Goal: Task Accomplishment & Management: Manage account settings

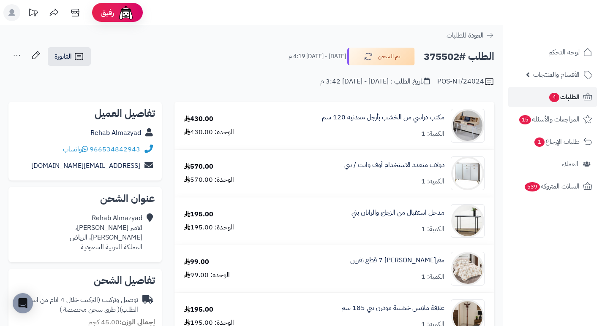
click at [567, 97] on span "الطلبات 4" at bounding box center [563, 97] width 31 height 12
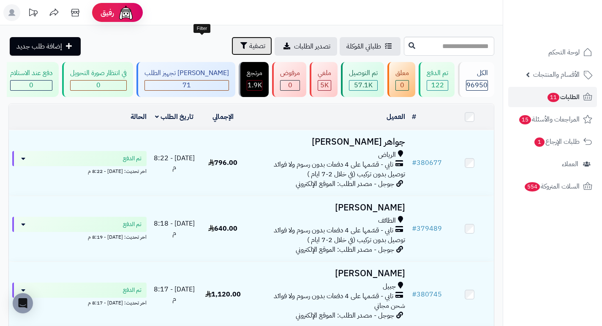
click at [231, 46] on button "تصفية" at bounding box center [251, 46] width 41 height 19
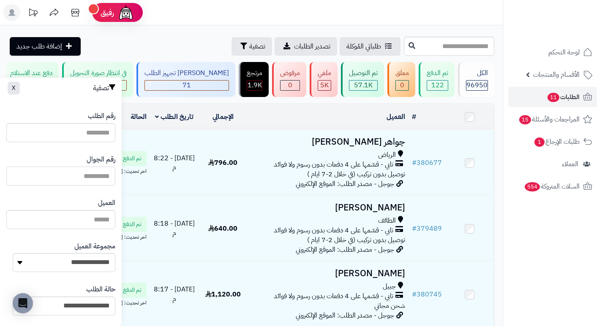
paste input "*********"
type input "*********"
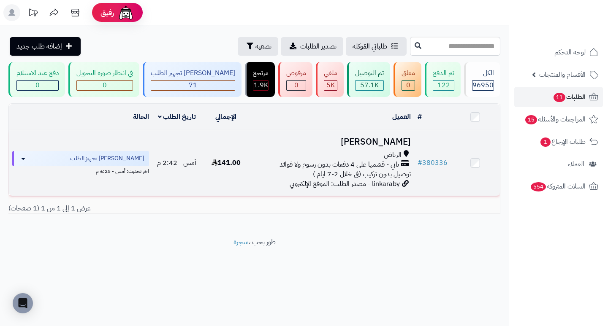
click at [396, 147] on h3 "مهند المطيري" at bounding box center [332, 142] width 157 height 10
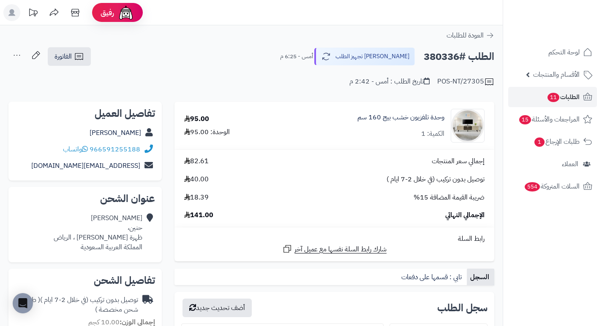
click at [434, 54] on h2 "الطلب #380336" at bounding box center [458, 56] width 71 height 17
copy h2 "380336"
click at [276, 47] on div "الطلب #380336 جاري تجهيز الطلب أمس - 6:25 م الفاتورة طباعة الفاتورة إرسال الفات…" at bounding box center [251, 57] width 486 height 20
click at [561, 92] on span "الطلبات 11" at bounding box center [562, 97] width 33 height 12
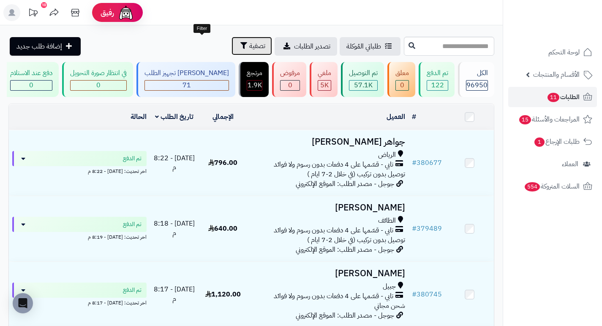
click at [249, 47] on span "تصفية" at bounding box center [257, 46] width 16 height 10
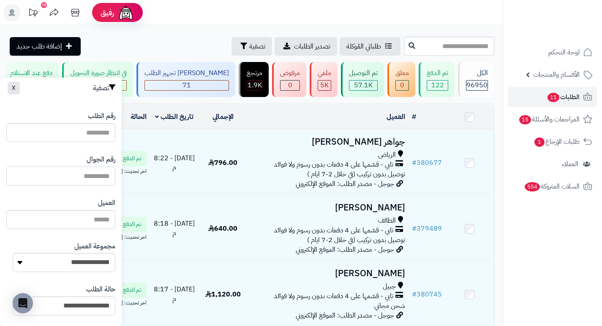
paste input "**********"
type input "**********"
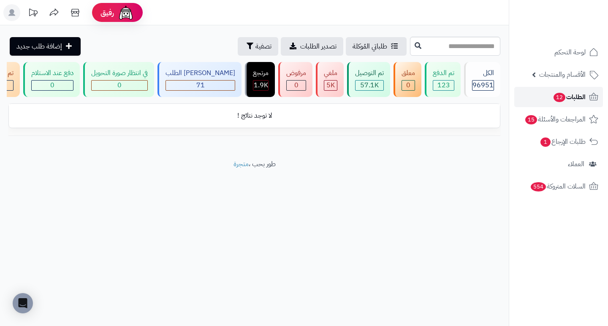
click at [572, 92] on span "الطلبات 12" at bounding box center [569, 97] width 33 height 12
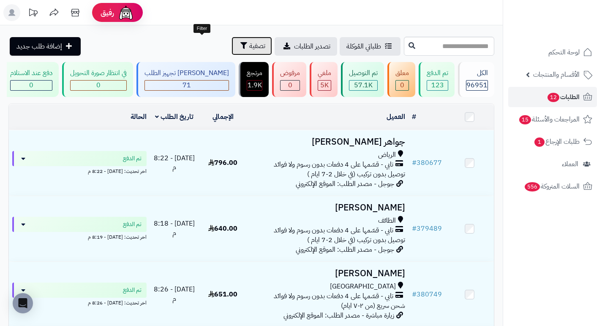
click at [249, 49] on span "تصفية" at bounding box center [257, 46] width 16 height 10
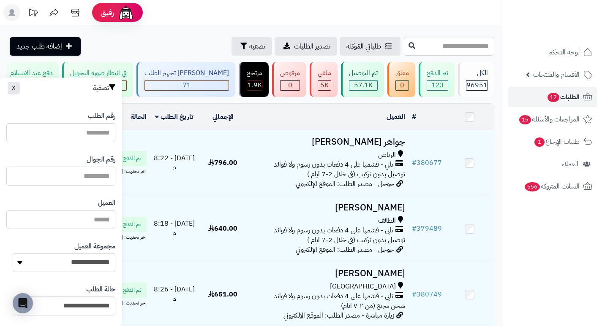
paste input "**********"
type input "**********"
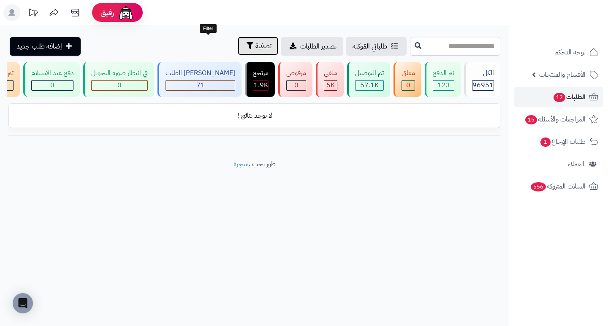
click at [255, 51] on span "تصفية" at bounding box center [263, 46] width 16 height 10
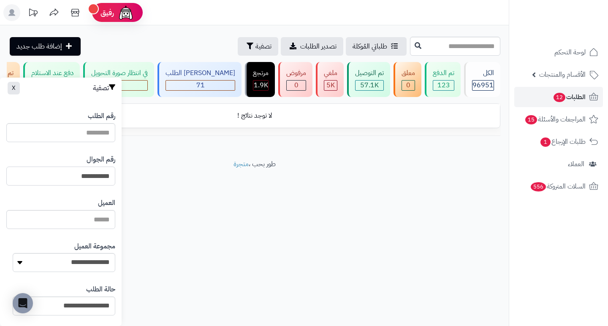
click at [40, 175] on input "**********" at bounding box center [60, 176] width 109 height 19
type input "*"
type input "*********"
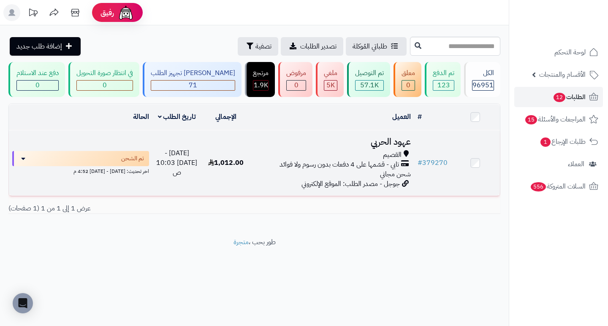
click at [397, 144] on h3 "عهود الحربي" at bounding box center [332, 142] width 157 height 10
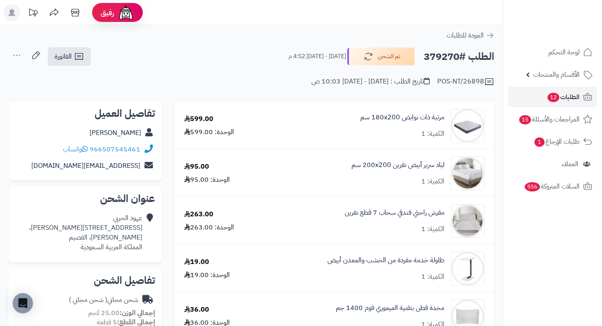
click at [441, 55] on h2 "الطلب #379270" at bounding box center [458, 56] width 71 height 17
copy h2 "379270"
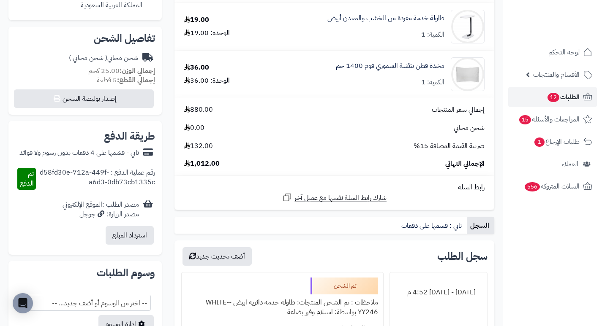
scroll to position [42, 0]
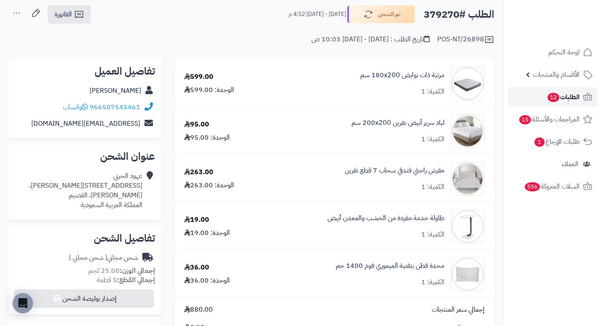
click at [574, 97] on span "الطلبات 12" at bounding box center [562, 97] width 33 height 12
click at [574, 96] on span "الطلبات 12" at bounding box center [562, 97] width 33 height 12
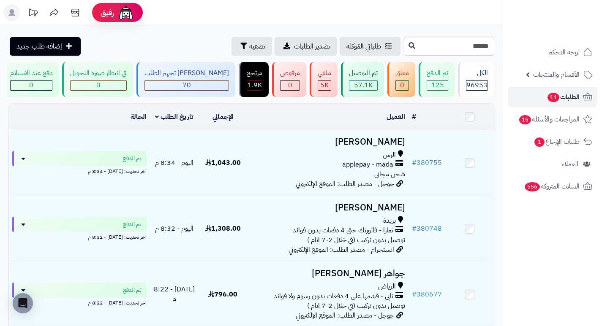
type input "******"
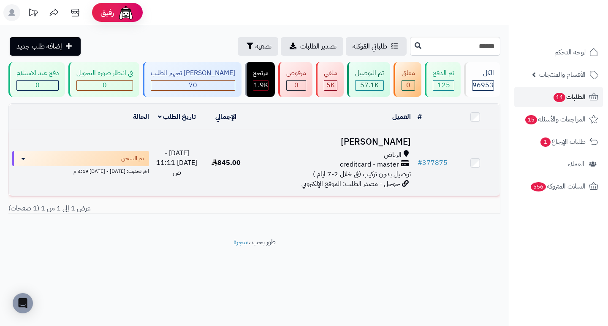
click at [361, 145] on h3 "[PERSON_NAME]" at bounding box center [332, 142] width 157 height 10
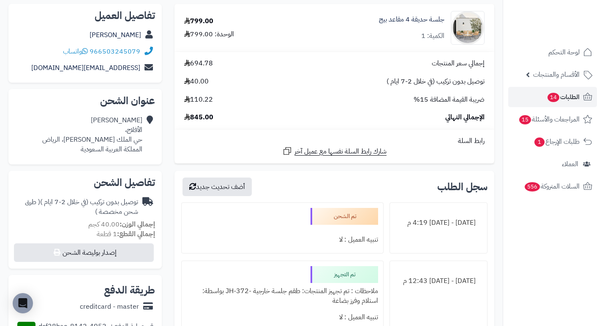
scroll to position [127, 0]
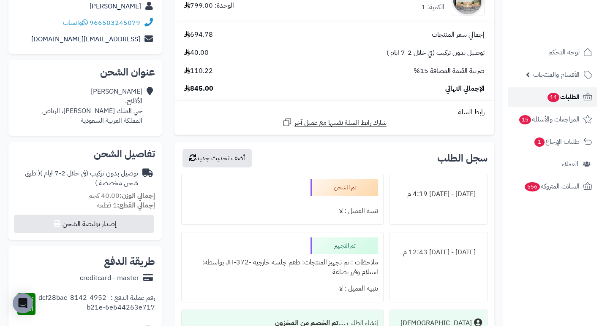
click at [562, 92] on span "الطلبات 14" at bounding box center [562, 97] width 33 height 12
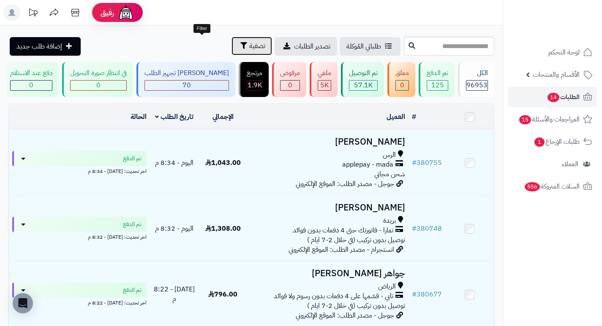
click at [249, 50] on span "تصفية" at bounding box center [257, 46] width 16 height 10
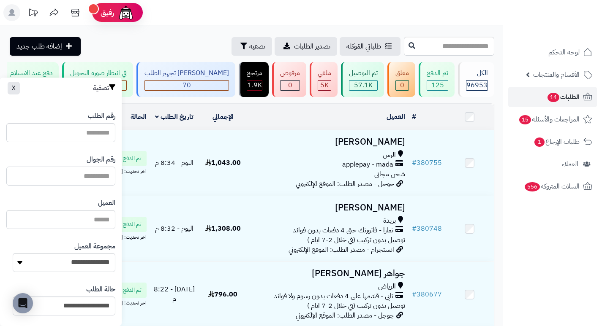
paste input "*********"
type input "*********"
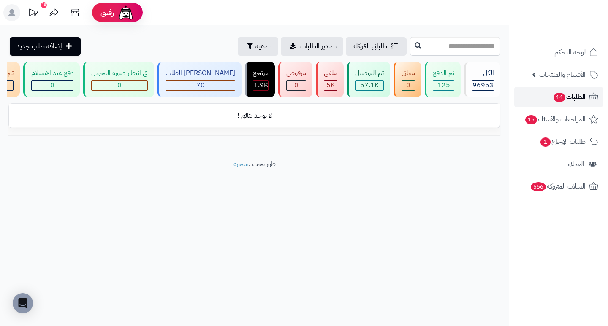
click at [579, 96] on span "الطلبات 14" at bounding box center [569, 97] width 33 height 12
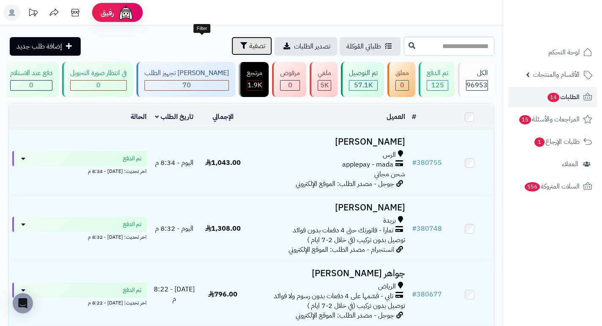
click at [249, 43] on span "تصفية" at bounding box center [257, 46] width 16 height 10
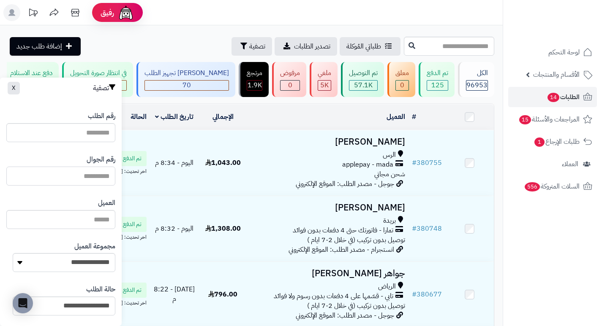
paste input "*********"
type input "*********"
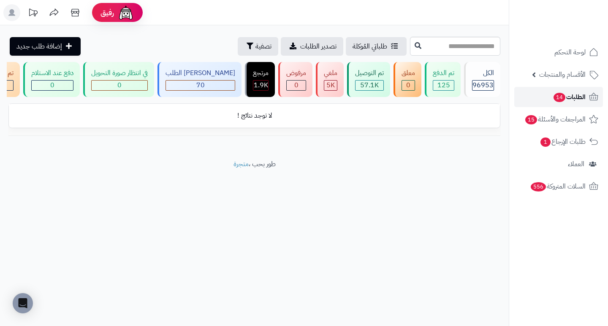
click at [577, 95] on span "الطلبات 14" at bounding box center [569, 97] width 33 height 12
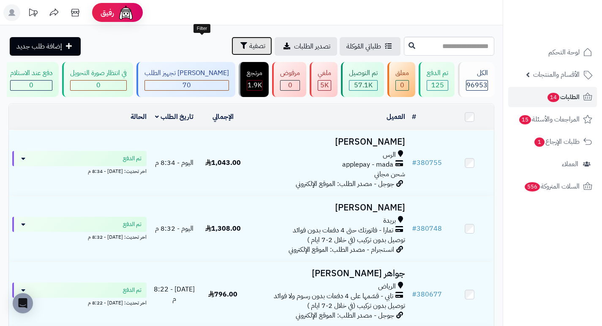
click at [249, 41] on span "تصفية" at bounding box center [257, 46] width 16 height 10
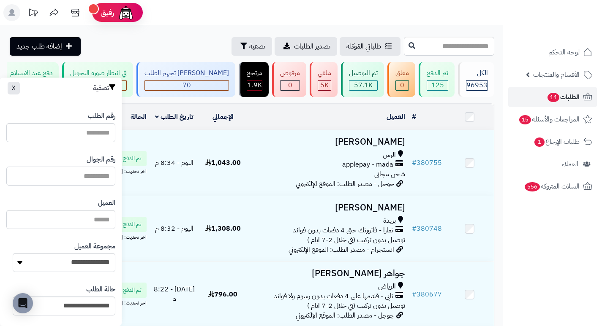
paste input "*********"
type input "*********"
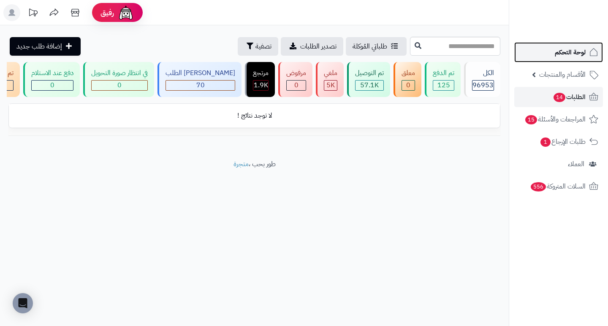
click at [569, 51] on span "لوحة التحكم" at bounding box center [570, 52] width 31 height 12
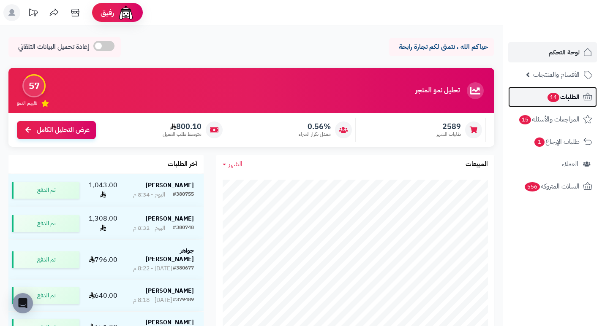
click at [563, 99] on span "الطلبات 14" at bounding box center [562, 97] width 33 height 12
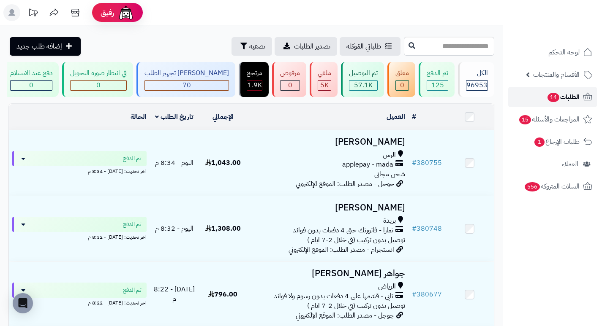
click at [561, 96] on span "الطلبات 14" at bounding box center [562, 97] width 33 height 12
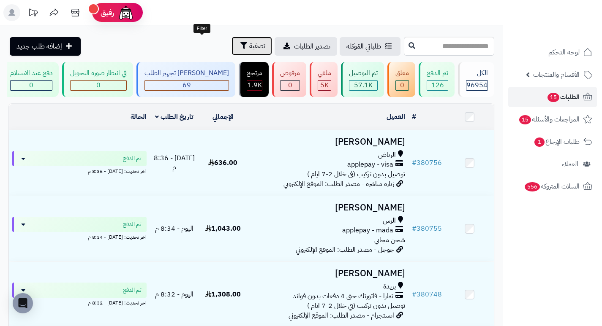
click at [249, 50] on span "تصفية" at bounding box center [257, 46] width 16 height 10
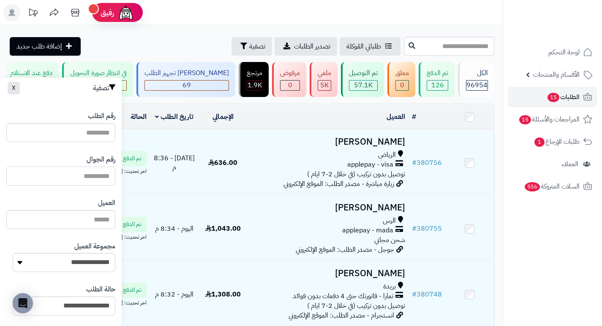
paste input "*********"
type input "*********"
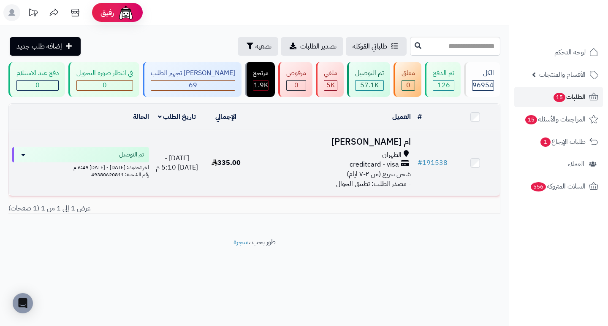
click at [392, 147] on h3 "ام [PERSON_NAME]" at bounding box center [332, 142] width 157 height 10
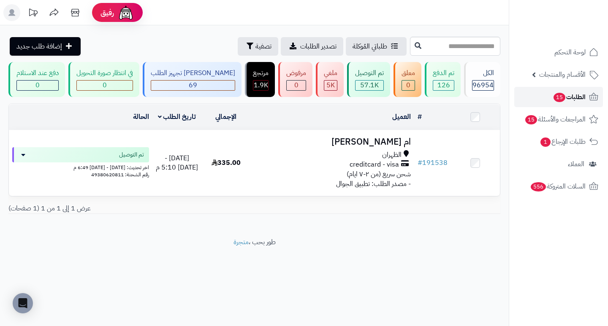
click at [560, 94] on span "15" at bounding box center [559, 97] width 13 height 10
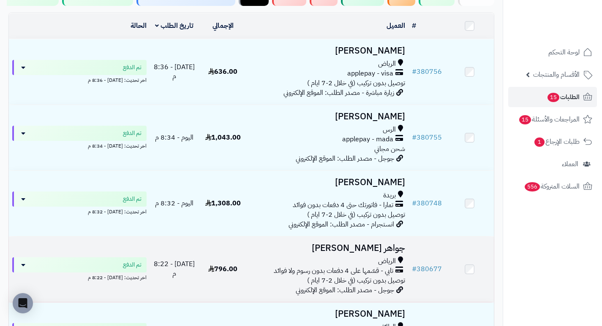
scroll to position [84, 0]
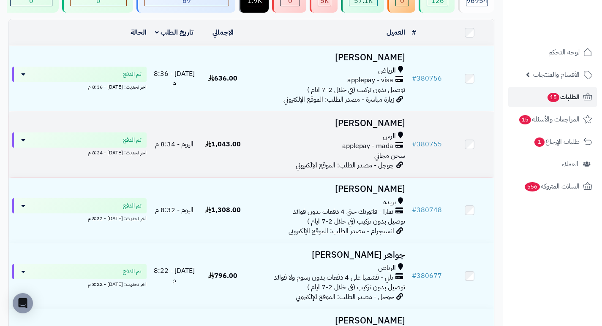
click at [395, 125] on h3 "[PERSON_NAME]" at bounding box center [327, 124] width 155 height 10
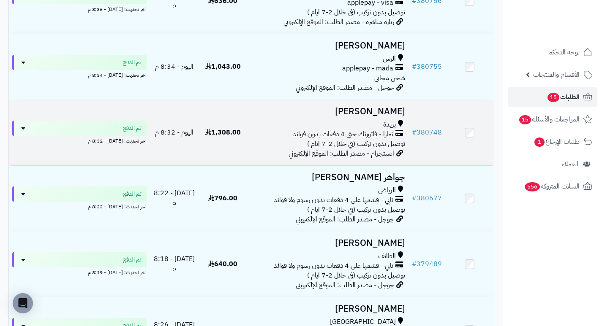
scroll to position [169, 0]
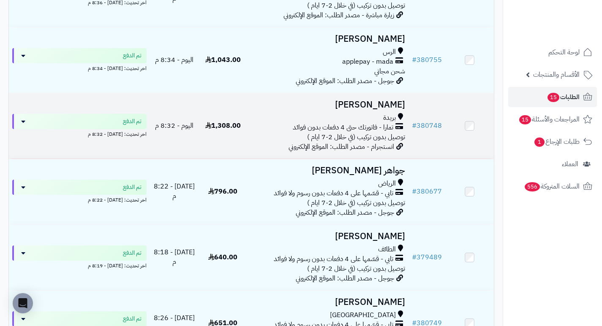
click at [390, 110] on h3 "[PERSON_NAME]" at bounding box center [327, 105] width 155 height 10
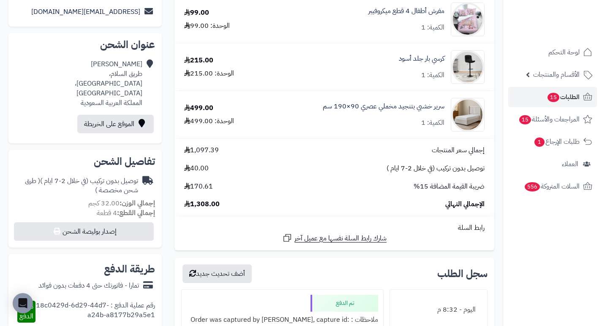
scroll to position [169, 0]
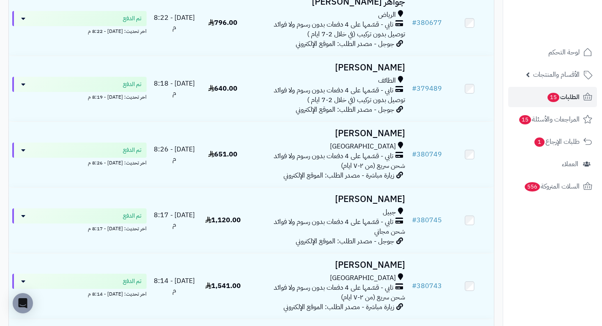
scroll to position [296, 0]
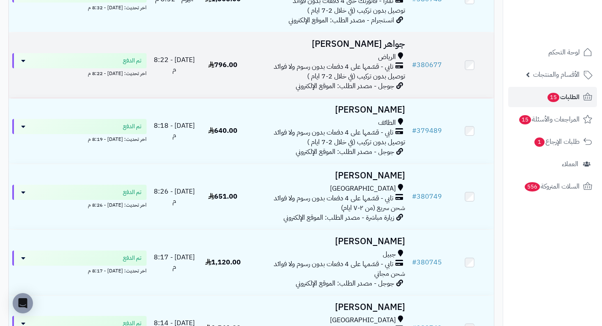
click at [390, 48] on h3 "جواهر العلوش" at bounding box center [327, 44] width 155 height 10
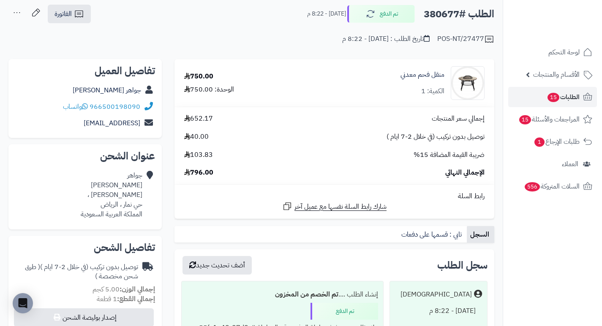
scroll to position [42, 0]
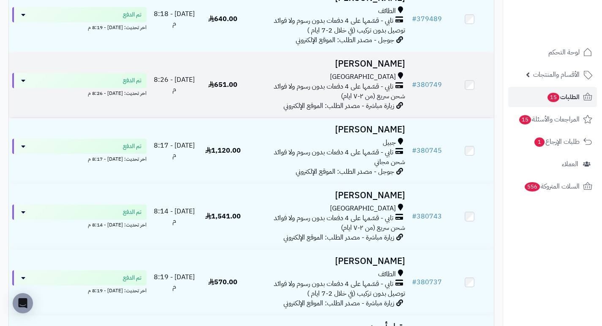
scroll to position [422, 0]
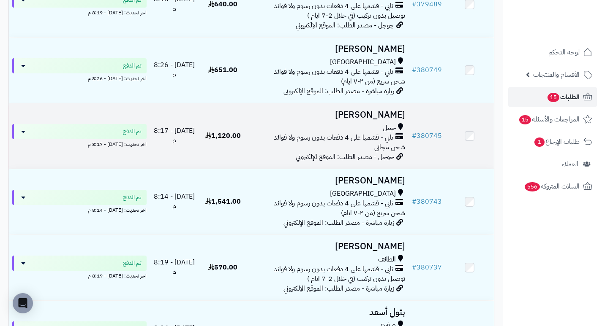
click at [387, 120] on h3 "[PERSON_NAME]" at bounding box center [327, 115] width 155 height 10
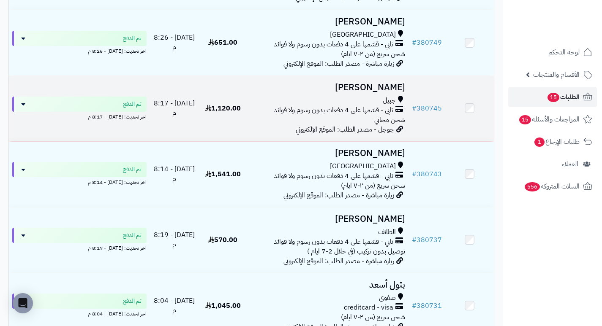
scroll to position [464, 0]
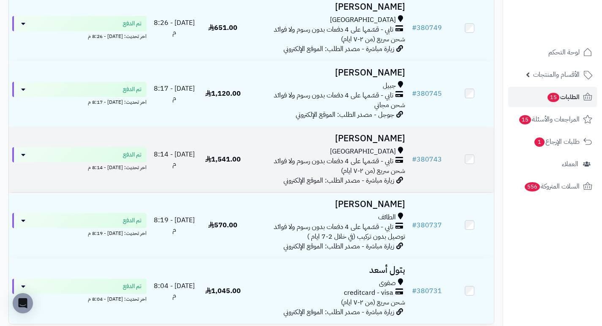
click at [393, 141] on h3 "[PERSON_NAME]" at bounding box center [327, 139] width 155 height 10
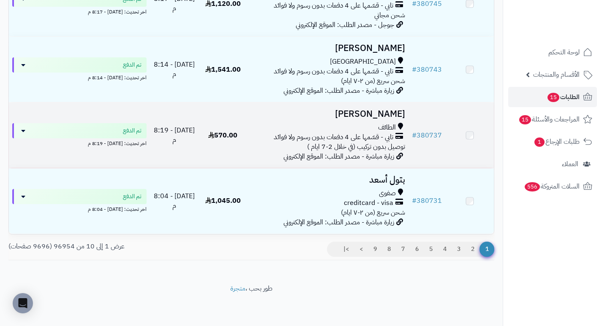
scroll to position [559, 0]
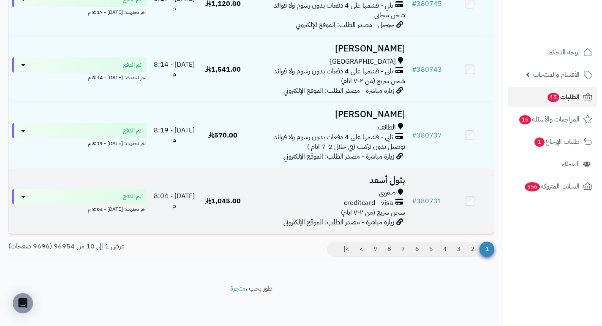
click at [391, 183] on h3 "بتول أسعد" at bounding box center [327, 181] width 155 height 10
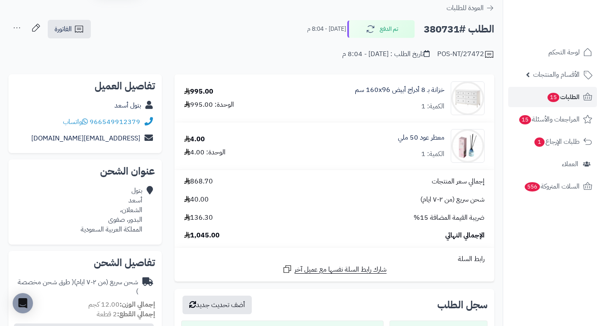
scroll to position [42, 0]
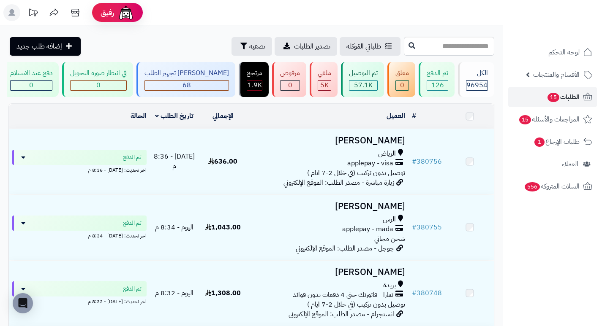
scroll to position [559, 0]
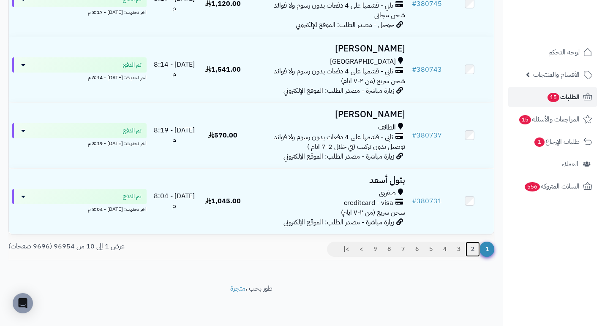
click at [469, 247] on link "2" at bounding box center [472, 249] width 14 height 15
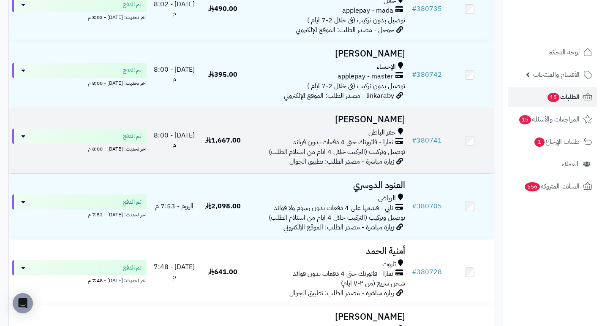
scroll to position [169, 0]
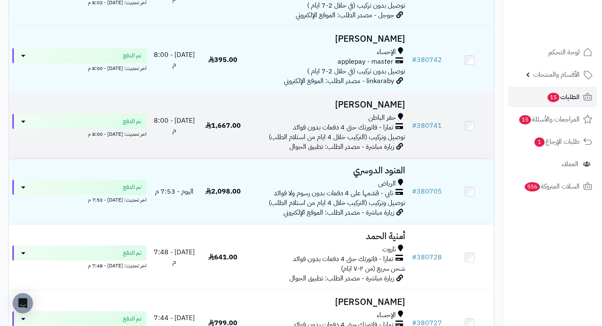
click at [396, 110] on h3 "[PERSON_NAME]" at bounding box center [327, 105] width 155 height 10
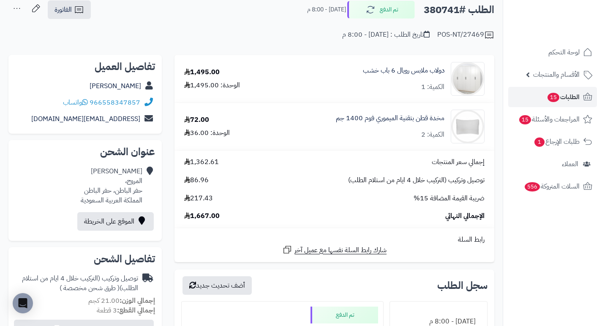
scroll to position [84, 0]
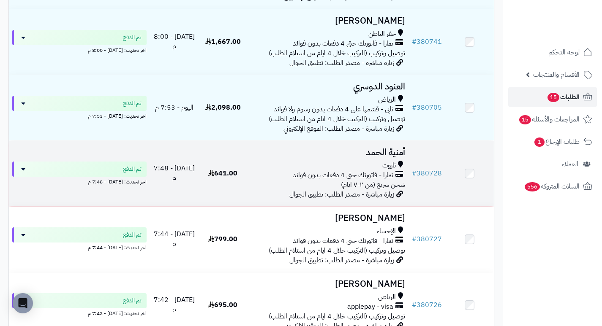
scroll to position [253, 0]
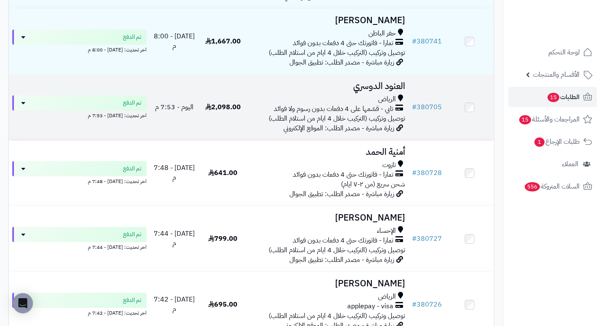
click at [368, 91] on h3 "العنود الدوسري" at bounding box center [327, 86] width 155 height 10
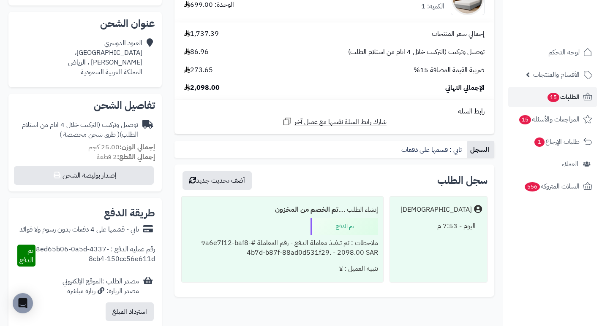
scroll to position [127, 0]
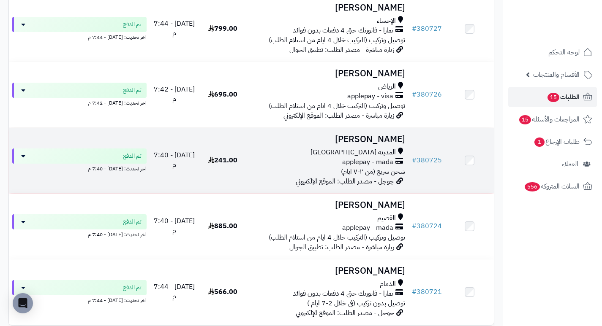
scroll to position [464, 0]
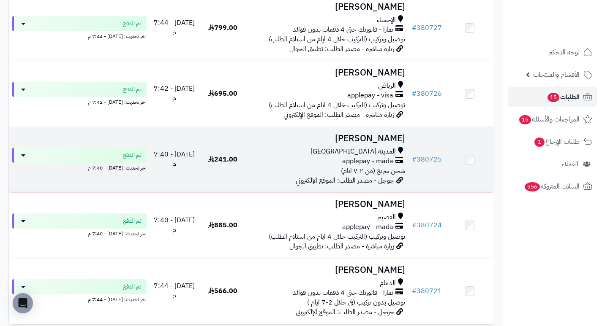
click at [379, 144] on h3 "omar yahya" at bounding box center [327, 139] width 155 height 10
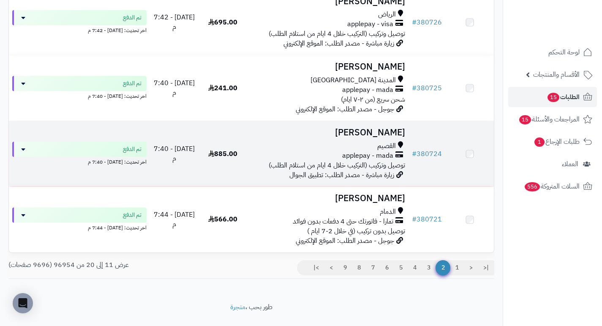
scroll to position [549, 0]
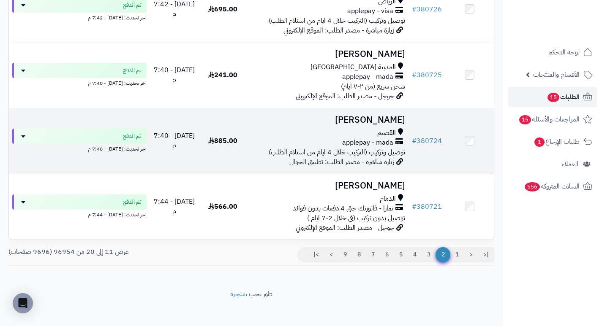
click at [365, 125] on h3 "Reem Suliman" at bounding box center [327, 120] width 155 height 10
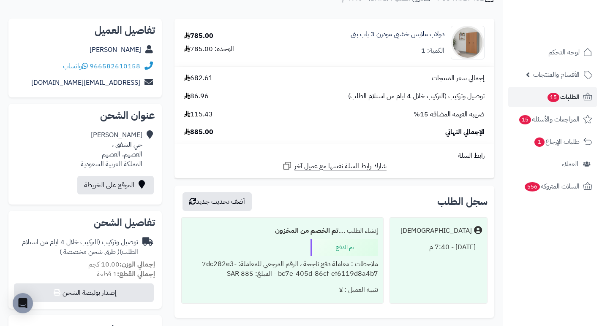
scroll to position [168, 0]
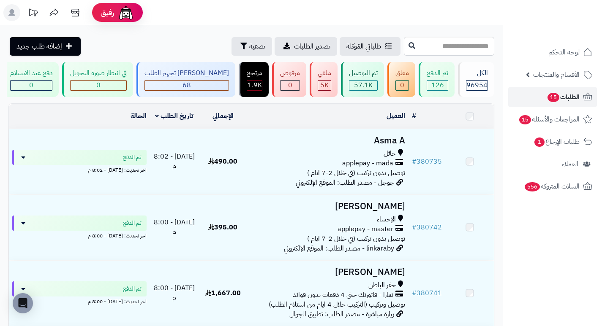
scroll to position [549, 0]
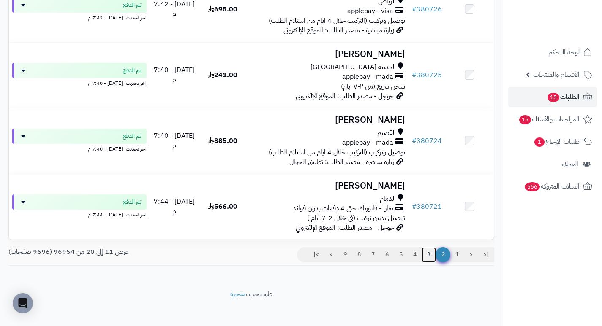
click at [431, 260] on link "3" at bounding box center [428, 254] width 14 height 15
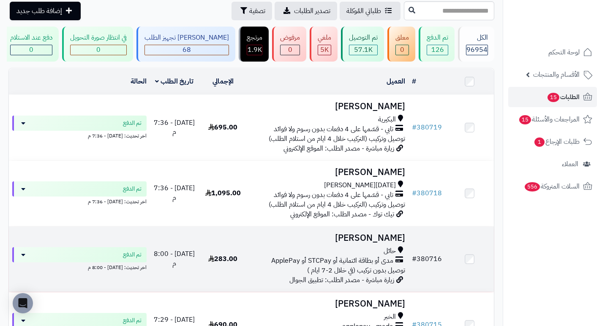
scroll to position [84, 0]
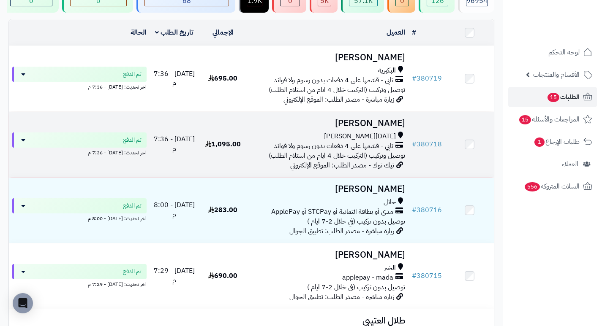
click at [391, 128] on h3 "[PERSON_NAME]" at bounding box center [327, 124] width 155 height 10
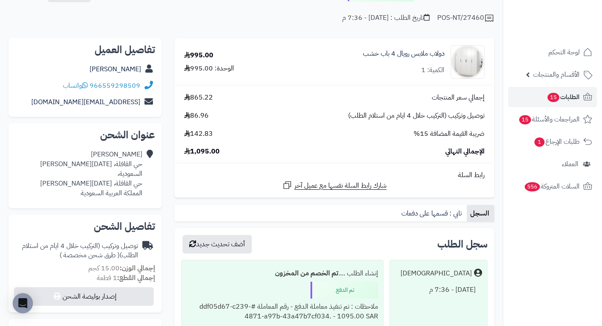
scroll to position [42, 0]
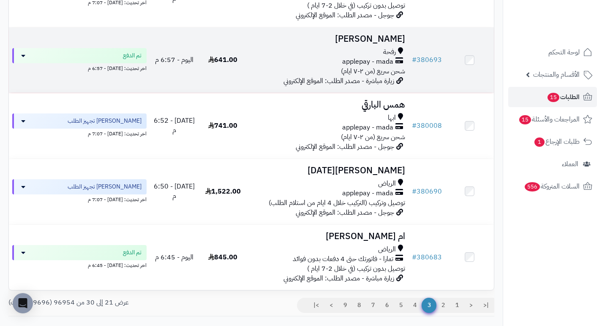
scroll to position [507, 0]
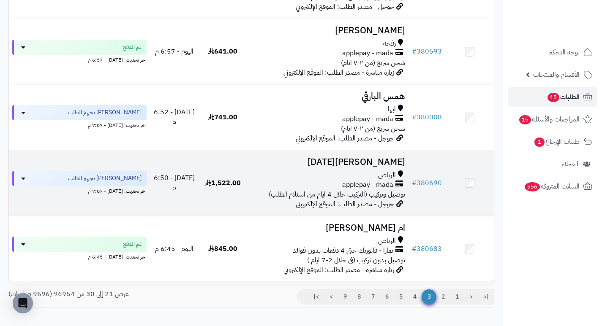
click at [378, 175] on td "زيد آل خميس الرياض applepay - mada توصيل وتركيب (التركيب خلال 4 ايام من استلام …" at bounding box center [327, 183] width 161 height 65
click at [382, 167] on h3 "زيد آل خميس" at bounding box center [327, 162] width 155 height 10
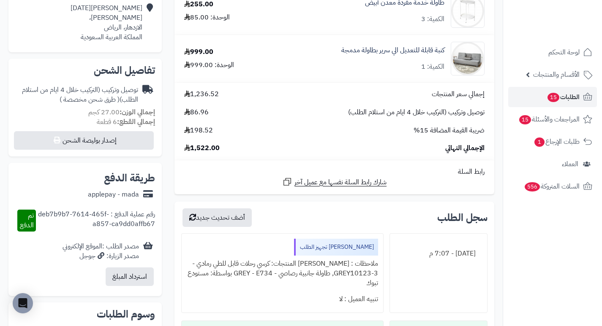
scroll to position [211, 0]
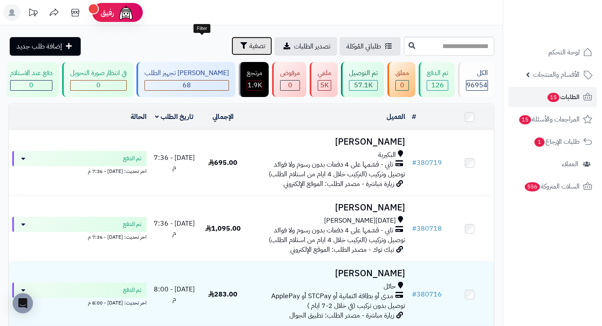
click at [231, 53] on button "تصفية" at bounding box center [251, 46] width 41 height 19
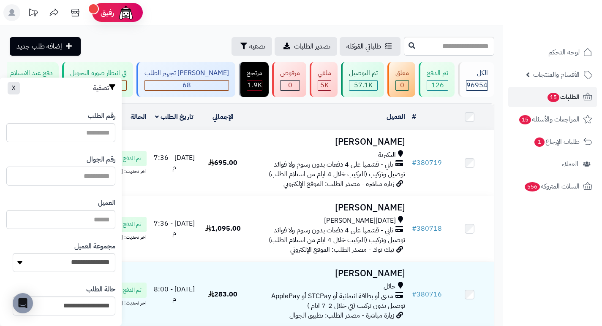
paste input "*********"
type input "*********"
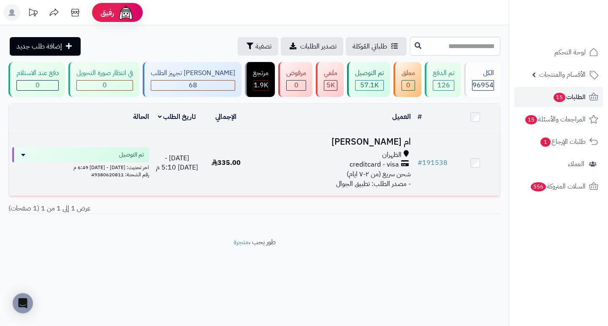
click at [389, 147] on h3 "ام [PERSON_NAME]" at bounding box center [332, 142] width 157 height 10
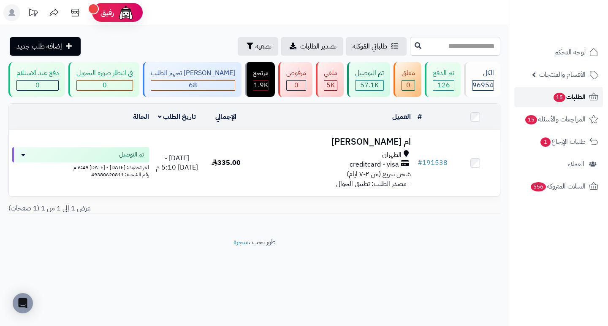
click at [565, 99] on span "الطلبات 15" at bounding box center [569, 97] width 33 height 12
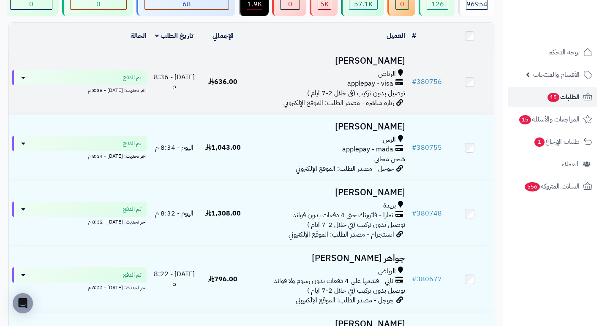
scroll to position [84, 0]
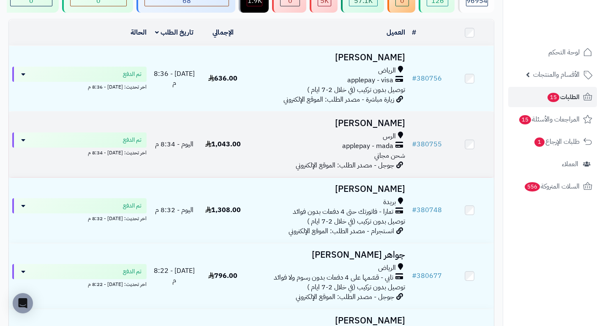
click at [381, 128] on h3 "[PERSON_NAME]" at bounding box center [327, 124] width 155 height 10
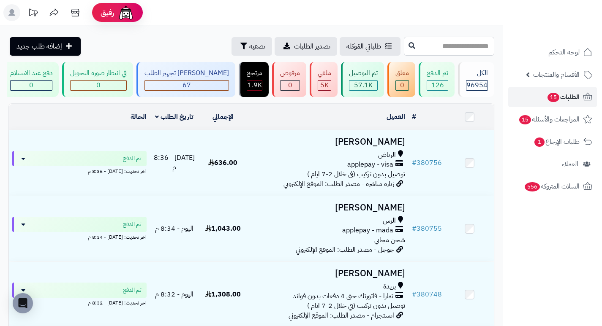
paste input "******"
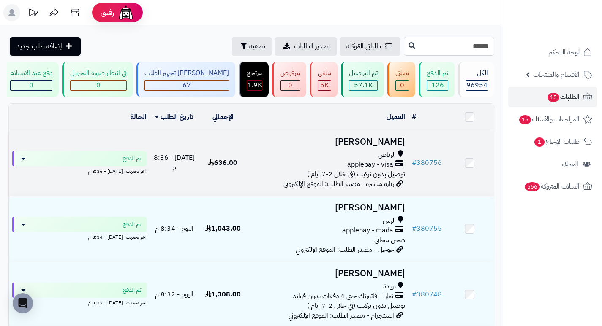
type input "******"
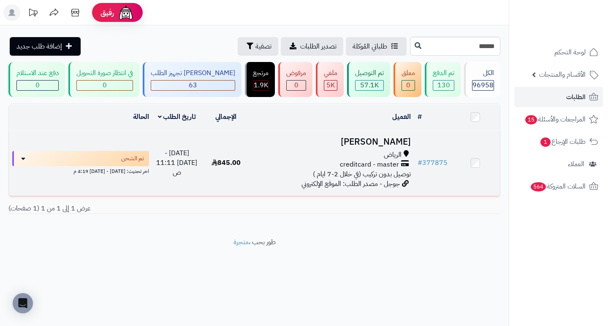
click at [382, 147] on h3 "[PERSON_NAME]" at bounding box center [332, 142] width 157 height 10
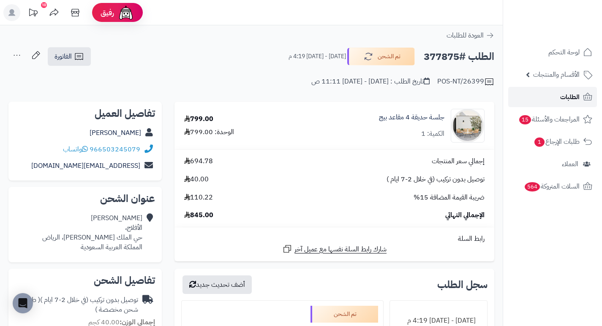
click at [563, 95] on span "الطلبات" at bounding box center [569, 97] width 19 height 12
click at [574, 95] on span "الطلبات" at bounding box center [569, 97] width 19 height 12
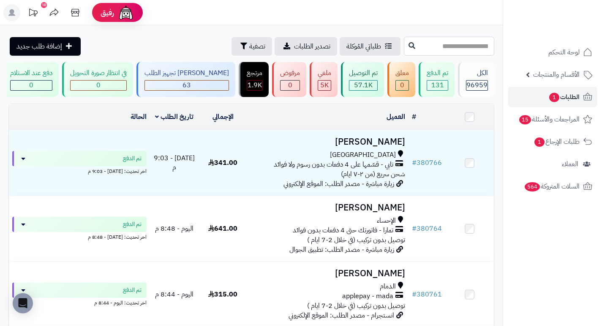
paste input "******"
type input "******"
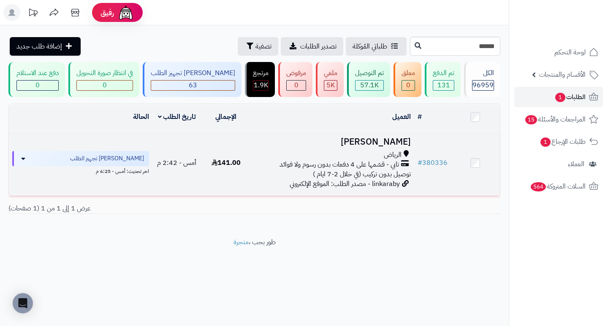
click at [381, 147] on h3 "مهند المطيري" at bounding box center [332, 142] width 157 height 10
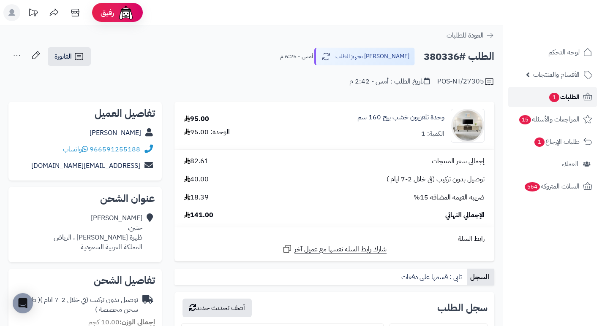
click at [553, 94] on span "1" at bounding box center [553, 97] width 11 height 10
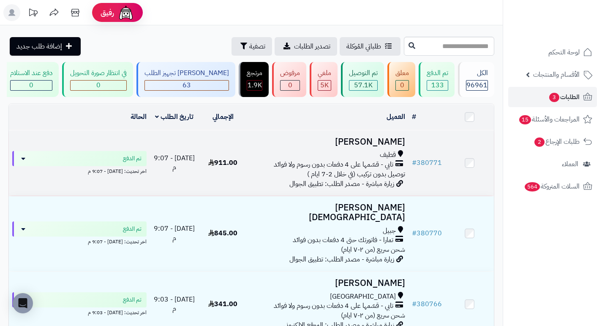
click at [407, 143] on td "[PERSON_NAME] تابي - قسّمها على 4 دفعات بدون رسوم ولا فوائد توصيل بدون تركيب (ف…" at bounding box center [327, 162] width 161 height 65
click at [371, 147] on h3 "فاطمة ال ربح" at bounding box center [327, 142] width 155 height 10
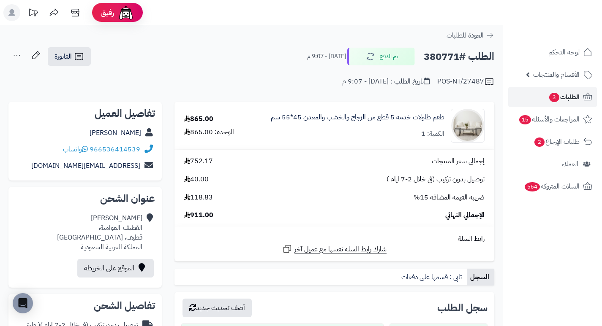
drag, startPoint x: 283, startPoint y: 76, endPoint x: 273, endPoint y: 78, distance: 10.6
click at [273, 78] on div "POS-NT/27487 تاريخ الطلب : اليوم - 9:07 م" at bounding box center [251, 77] width 486 height 20
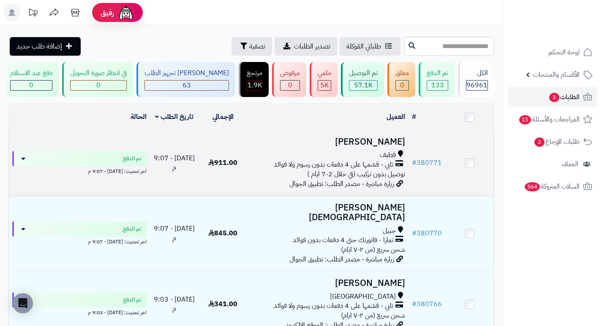
click at [374, 147] on h3 "[PERSON_NAME]" at bounding box center [327, 142] width 155 height 10
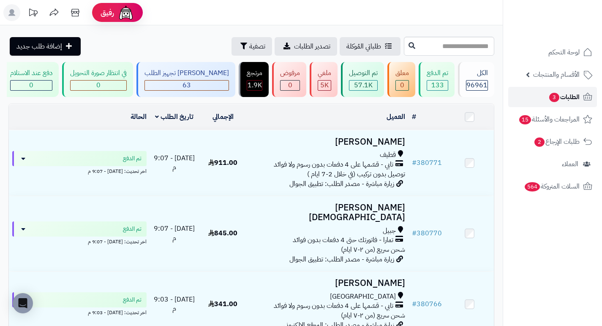
click at [561, 95] on span "الطلبات 3" at bounding box center [563, 97] width 31 height 12
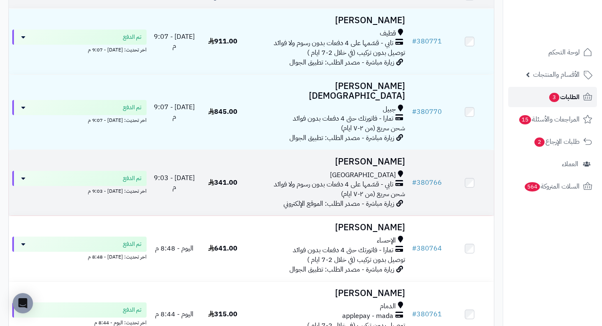
scroll to position [127, 0]
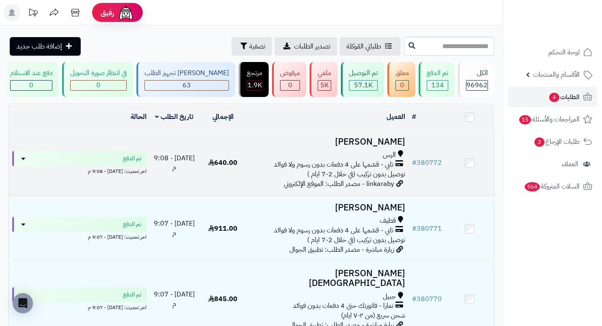
click at [385, 142] on h3 "[PERSON_NAME]" at bounding box center [327, 142] width 155 height 10
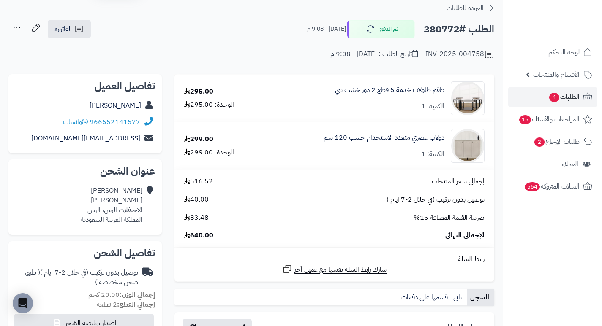
scroll to position [42, 0]
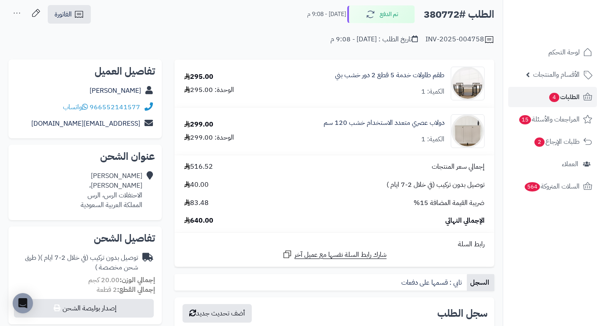
drag, startPoint x: 275, startPoint y: 54, endPoint x: 288, endPoint y: 59, distance: 13.5
click at [288, 59] on div "**********" at bounding box center [251, 318] width 502 height 671
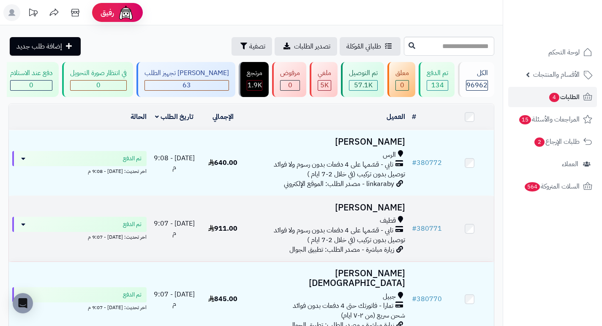
scroll to position [84, 0]
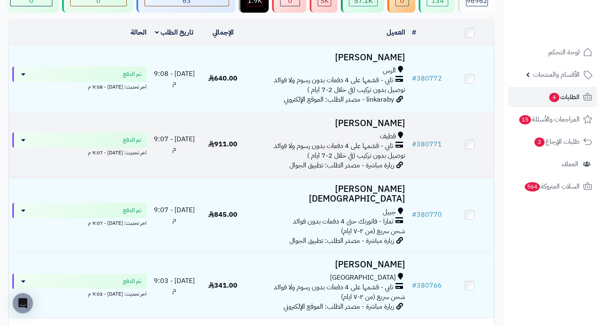
click at [396, 128] on h3 "فاطمة ال ربح" at bounding box center [327, 124] width 155 height 10
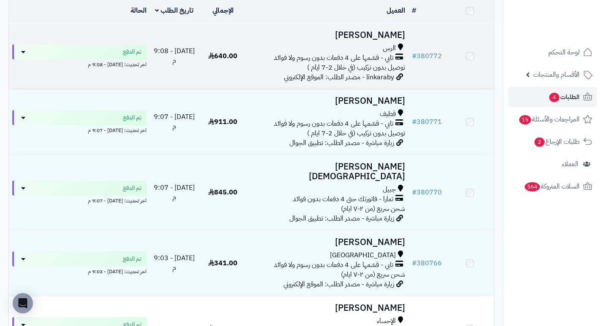
scroll to position [127, 0]
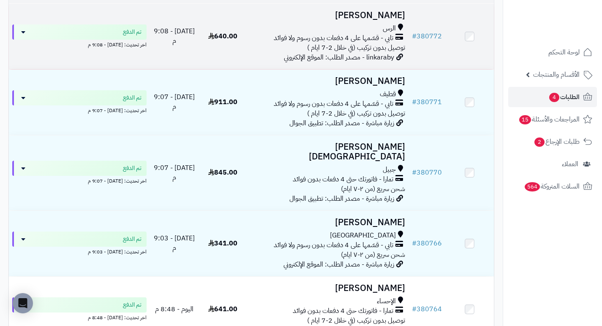
click at [385, 19] on h3 "Maha Alharbi" at bounding box center [327, 16] width 155 height 10
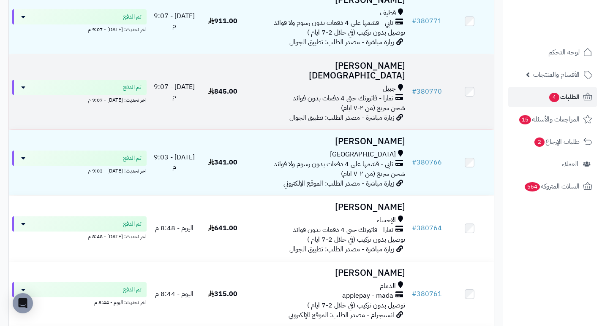
scroll to position [211, 0]
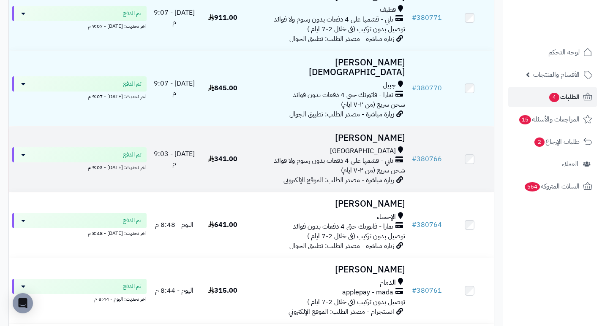
click at [386, 135] on h3 "بشاير سمير" at bounding box center [327, 138] width 155 height 10
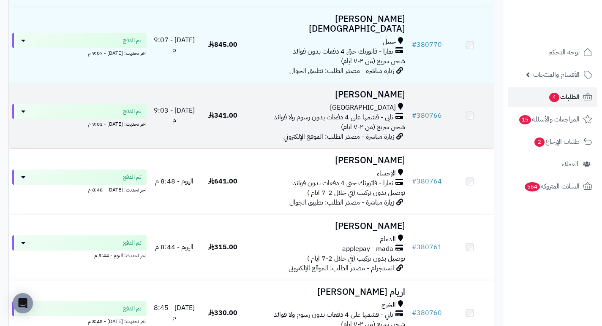
scroll to position [253, 0]
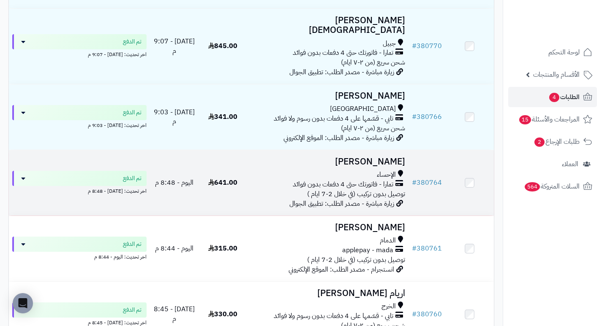
click at [387, 159] on h3 "[PERSON_NAME]" at bounding box center [327, 162] width 155 height 10
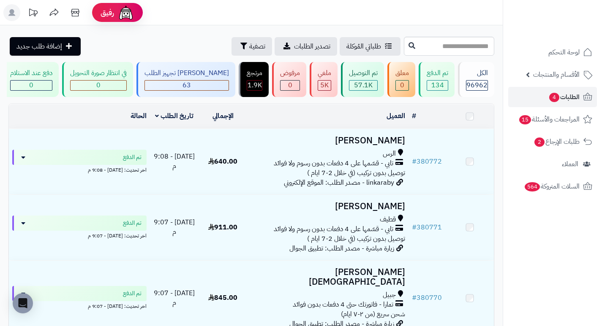
scroll to position [338, 0]
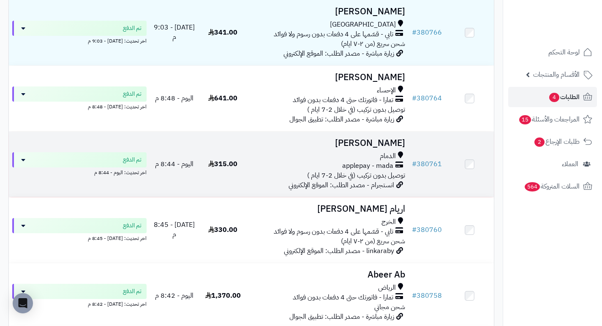
click at [388, 138] on h3 "زينب عبدالنبي" at bounding box center [327, 143] width 155 height 10
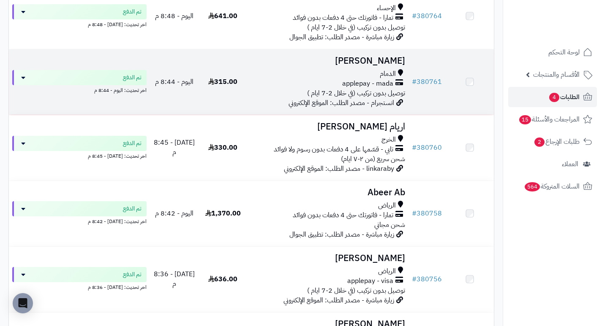
scroll to position [422, 0]
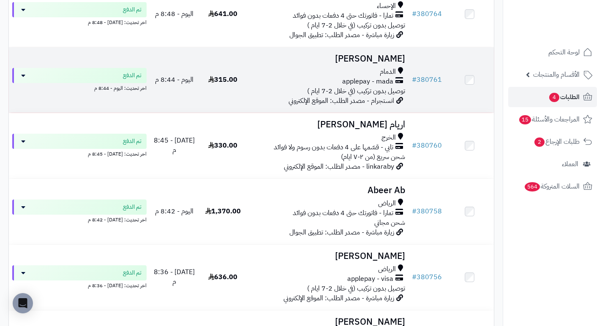
click at [381, 58] on h3 "[PERSON_NAME]" at bounding box center [327, 59] width 155 height 10
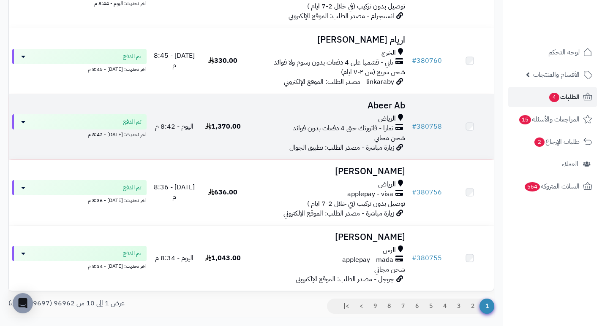
scroll to position [507, 0]
click at [397, 101] on h3 "Abeer Ab" at bounding box center [327, 106] width 155 height 10
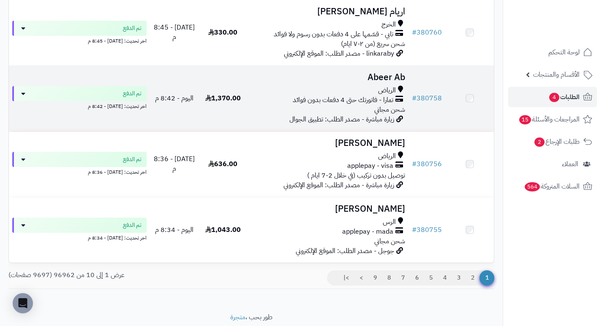
scroll to position [549, 0]
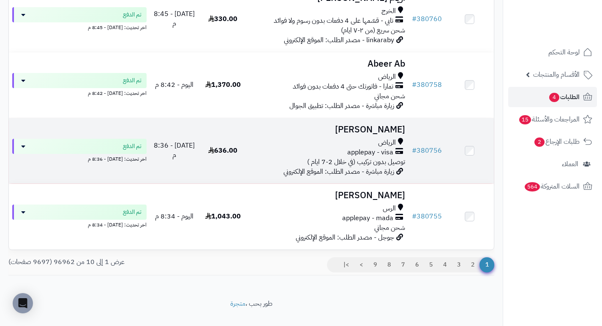
click at [363, 125] on h3 "[PERSON_NAME]" at bounding box center [327, 130] width 155 height 10
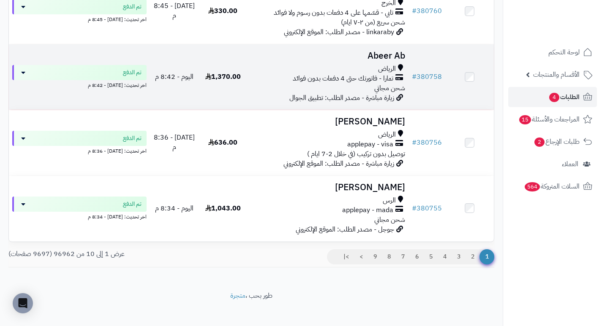
scroll to position [559, 0]
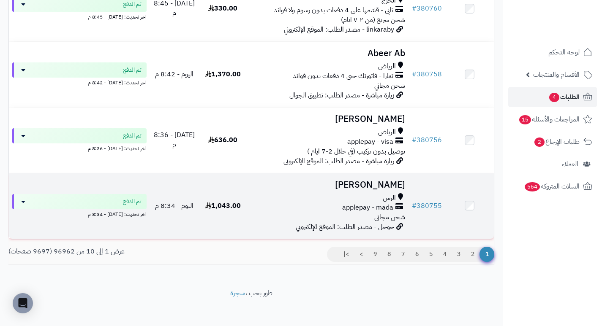
click at [393, 180] on h3 "هند العتيبي" at bounding box center [327, 185] width 155 height 10
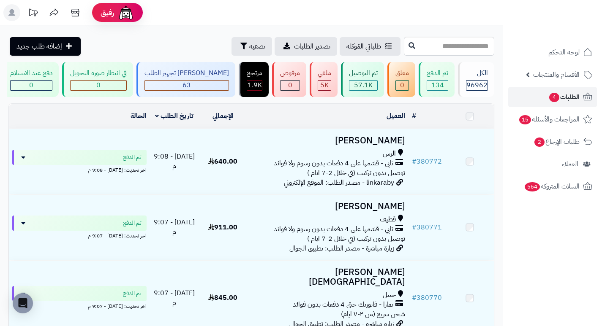
scroll to position [559, 0]
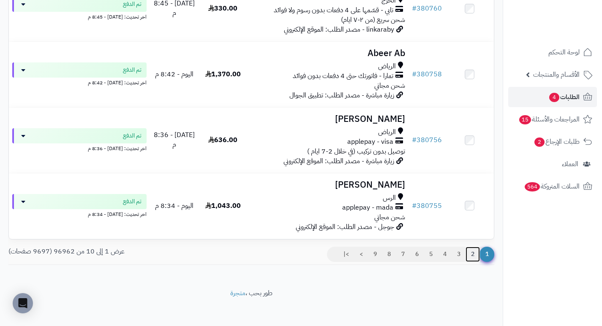
click at [472, 251] on link "2" at bounding box center [472, 254] width 14 height 15
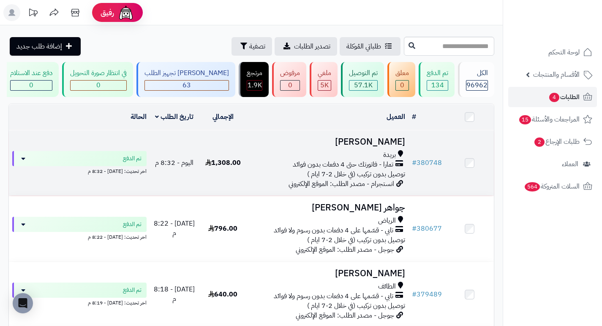
click at [388, 145] on h3 "منصور الخليفة" at bounding box center [327, 142] width 155 height 10
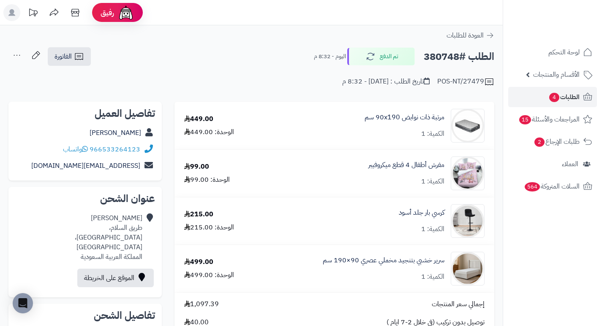
drag, startPoint x: 272, startPoint y: 60, endPoint x: 255, endPoint y: 64, distance: 17.8
click at [255, 64] on div "الطلب #380748 تم الدفع اليوم - 8:32 م الفاتورة طباعة الفاتورة إرسال الفاتورة إل…" at bounding box center [251, 57] width 486 height 20
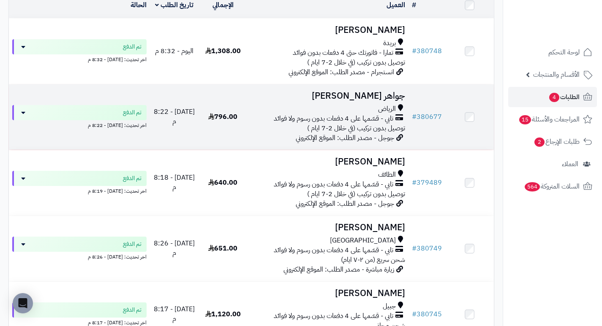
scroll to position [127, 0]
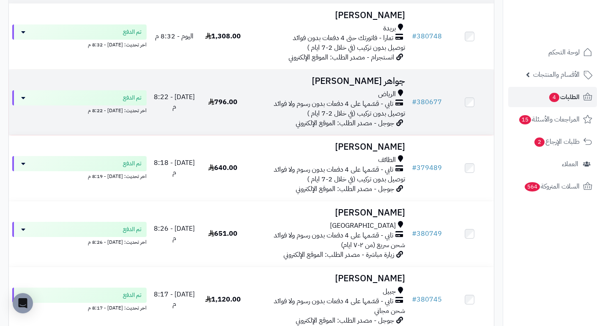
click at [375, 81] on h3 "جواهر [PERSON_NAME]" at bounding box center [327, 81] width 155 height 10
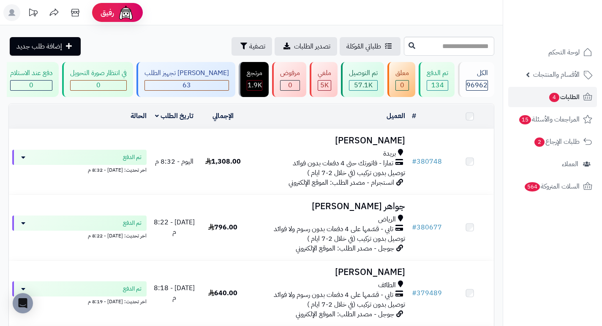
scroll to position [136, 0]
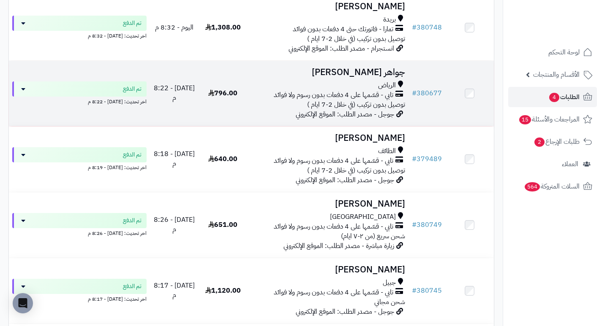
click at [393, 77] on h3 "جواهر [PERSON_NAME]" at bounding box center [327, 73] width 155 height 10
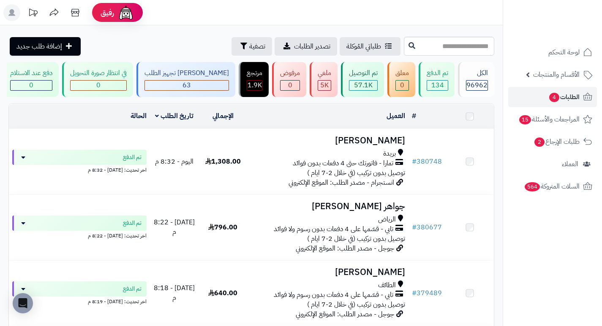
scroll to position [144, 0]
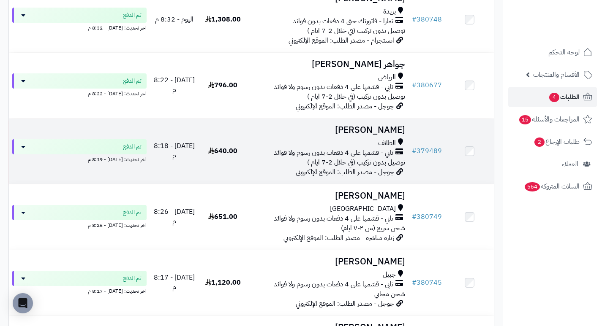
click at [393, 135] on h3 "[PERSON_NAME]" at bounding box center [327, 130] width 155 height 10
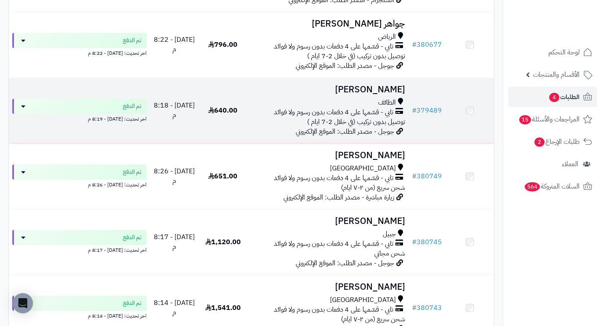
scroll to position [191, 0]
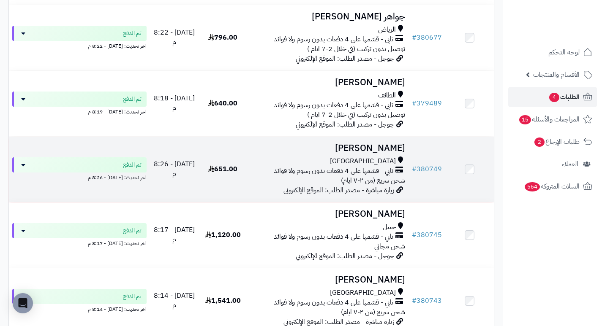
click at [400, 151] on h3 "[PERSON_NAME]" at bounding box center [327, 149] width 155 height 10
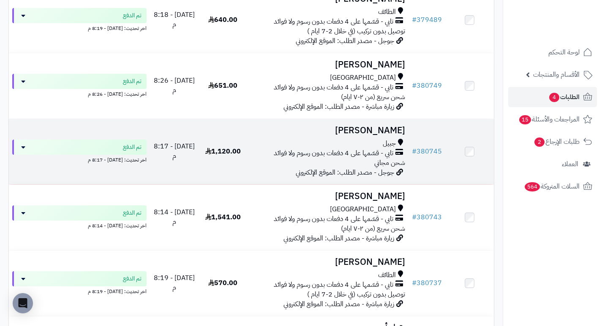
scroll to position [276, 0]
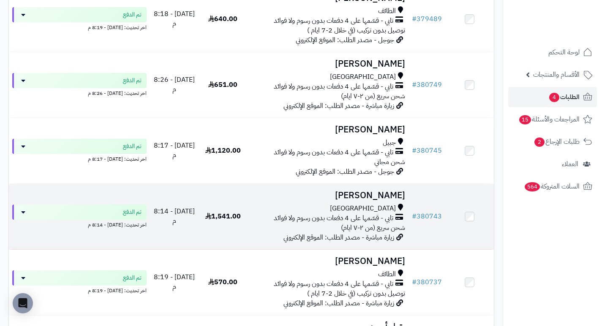
click at [401, 199] on h3 "[PERSON_NAME]" at bounding box center [327, 196] width 155 height 10
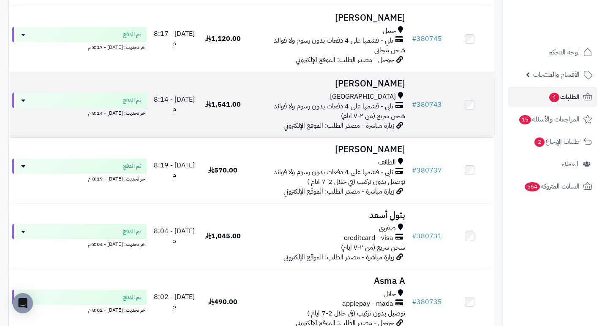
scroll to position [445, 0]
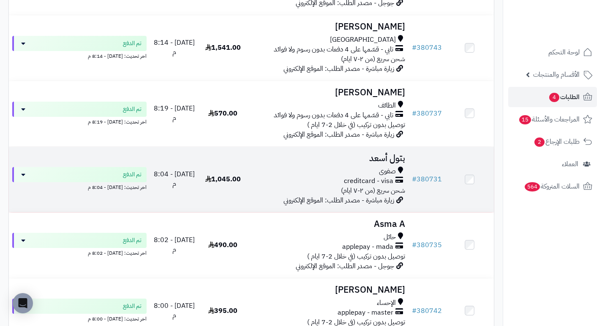
click at [390, 163] on h3 "بتول أسعد" at bounding box center [327, 159] width 155 height 10
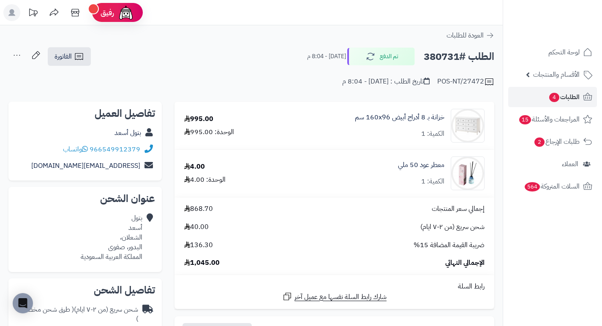
drag, startPoint x: 258, startPoint y: 71, endPoint x: 220, endPoint y: 77, distance: 38.6
click at [220, 77] on div "POS-NT/27472 تاريخ الطلب : اليوم - 8:04 م" at bounding box center [251, 77] width 486 height 20
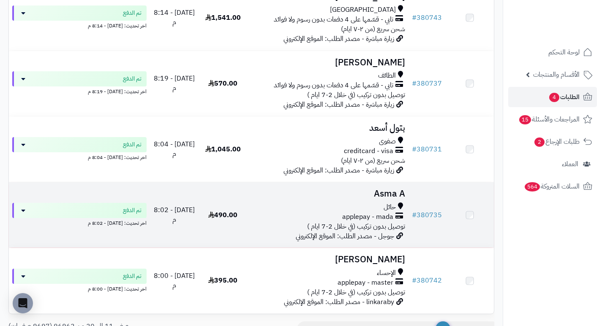
scroll to position [559, 0]
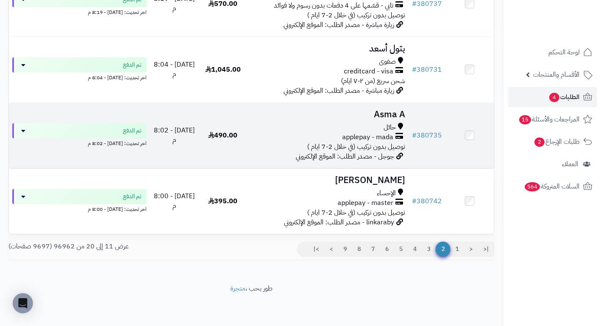
click at [396, 110] on h3 "Asma A" at bounding box center [327, 115] width 155 height 10
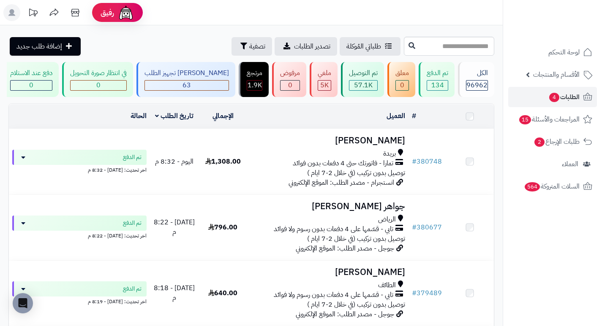
scroll to position [559, 0]
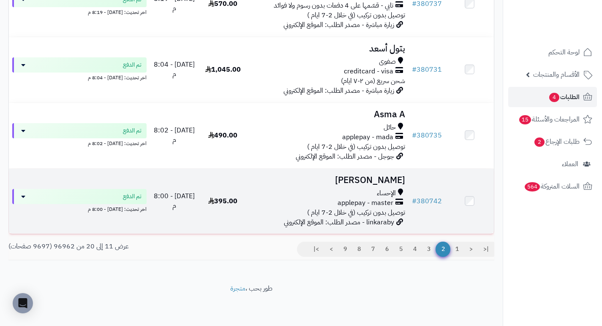
click at [353, 176] on h3 "[PERSON_NAME]" at bounding box center [327, 181] width 155 height 10
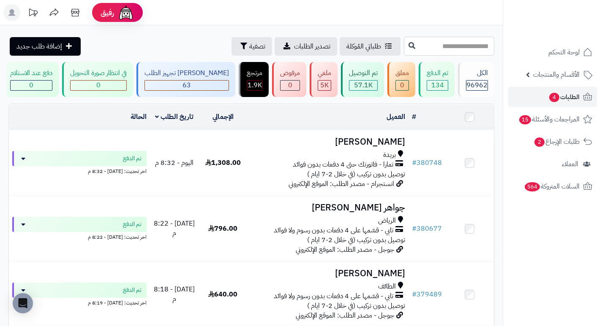
paste input "******"
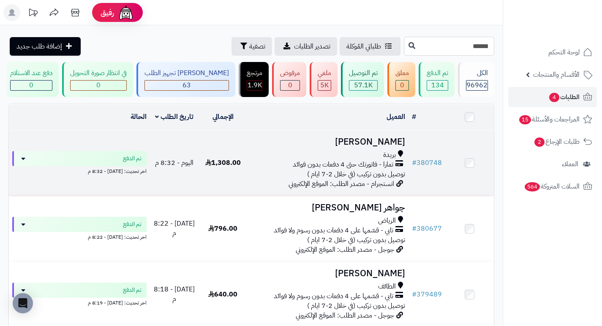
type input "******"
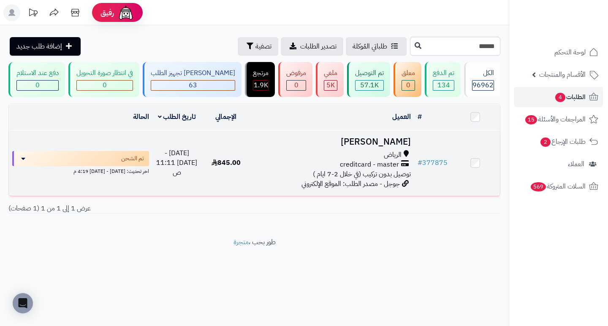
click at [371, 147] on h3 "[PERSON_NAME]" at bounding box center [332, 142] width 157 height 10
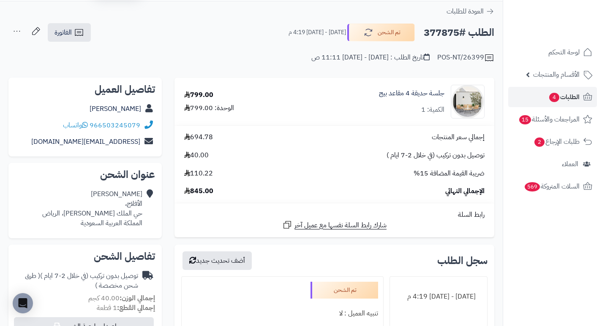
scroll to position [84, 0]
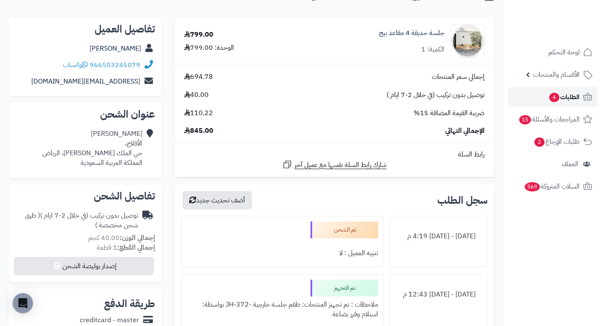
click at [565, 94] on span "الطلبات 4" at bounding box center [563, 97] width 31 height 12
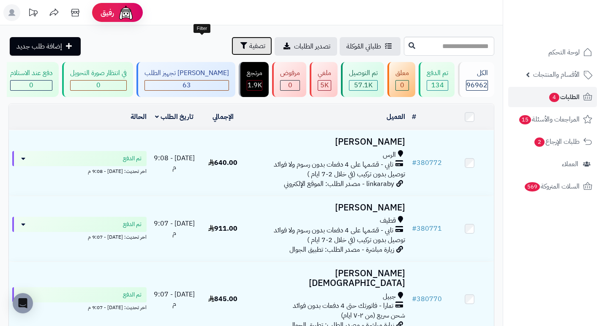
click at [249, 43] on span "تصفية" at bounding box center [257, 46] width 16 height 10
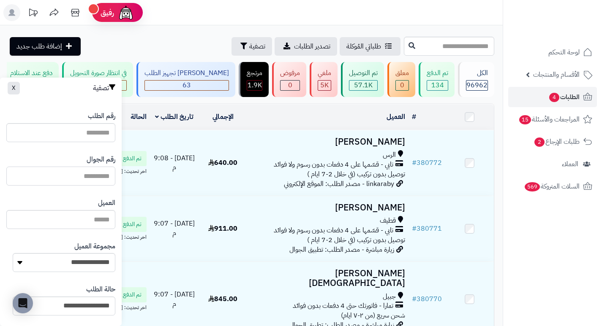
paste input "*********"
type input "*********"
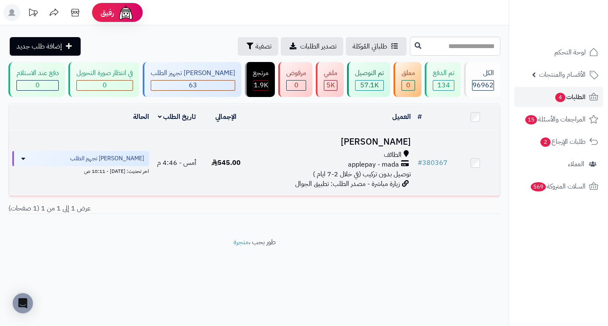
click at [364, 147] on h3 "فيصل المنجومي" at bounding box center [332, 142] width 157 height 10
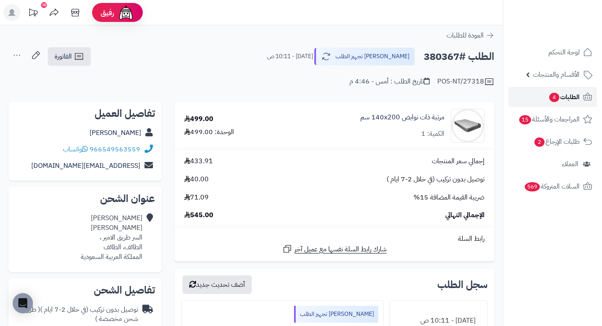
click at [548, 100] on span "الطلبات 4" at bounding box center [563, 97] width 31 height 12
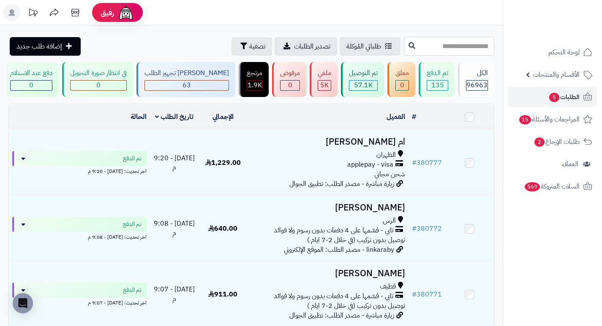
click at [445, 48] on input "text" at bounding box center [449, 46] width 90 height 19
type input "******"
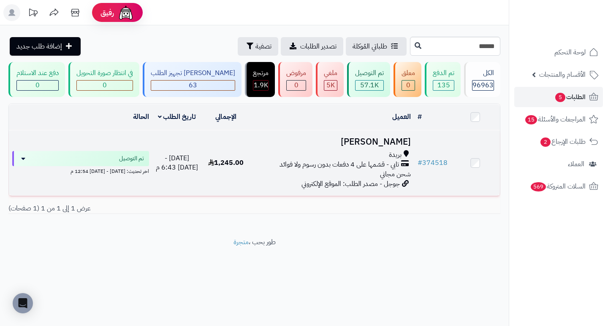
click at [390, 147] on h3 "[PERSON_NAME]" at bounding box center [332, 142] width 157 height 10
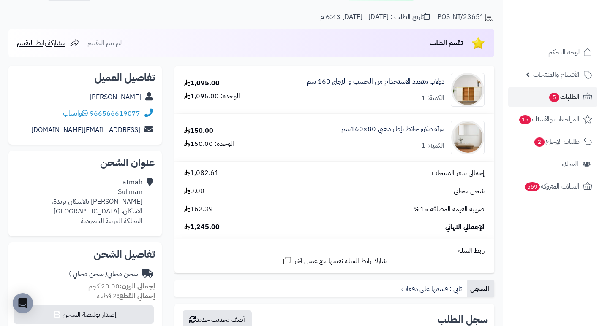
scroll to position [42, 0]
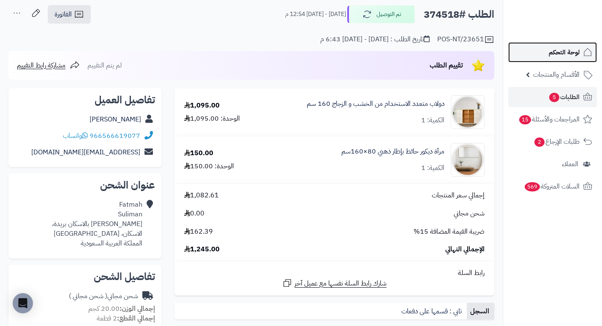
click at [554, 54] on span "لوحة التحكم" at bounding box center [563, 52] width 31 height 12
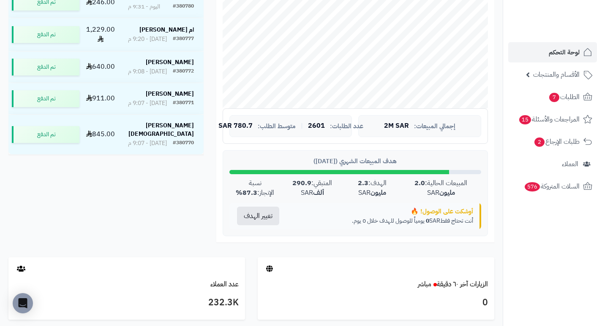
scroll to position [338, 0]
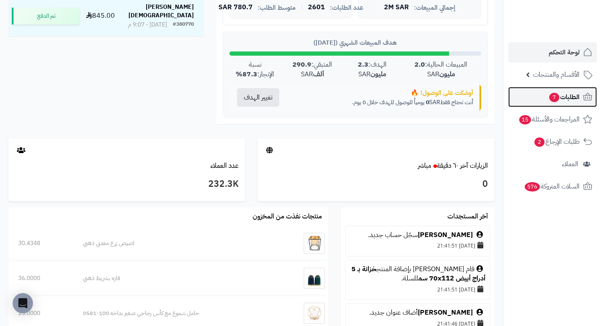
click at [562, 101] on span "الطلبات 7" at bounding box center [563, 97] width 31 height 12
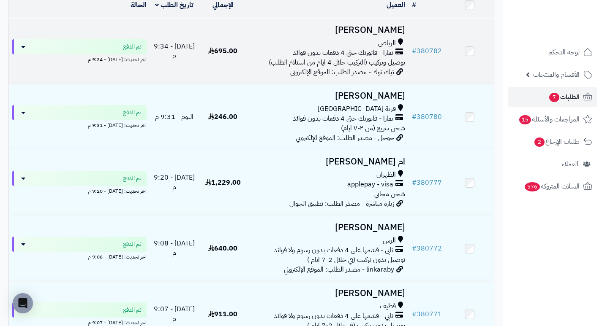
scroll to position [127, 0]
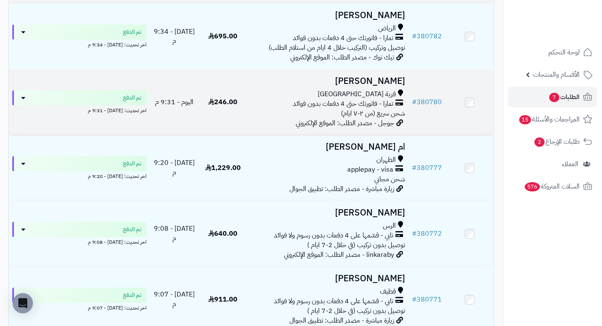
click at [395, 86] on h3 "[PERSON_NAME]" at bounding box center [327, 81] width 155 height 10
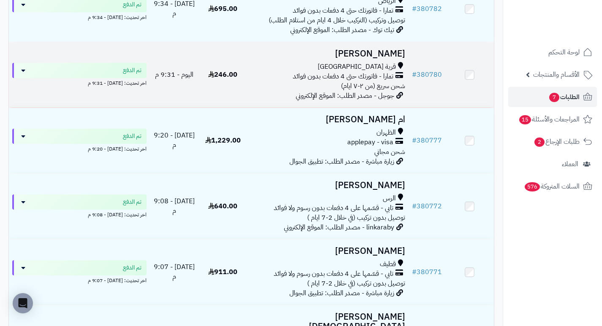
scroll to position [169, 0]
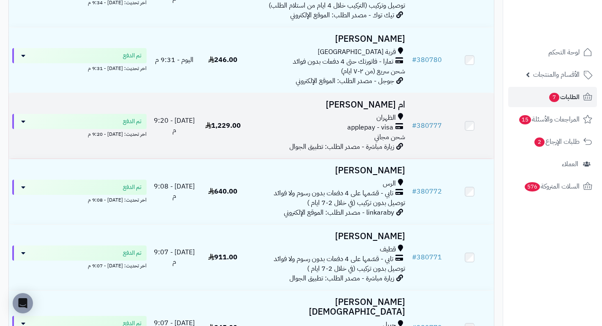
click at [403, 107] on h3 "ام [PERSON_NAME]" at bounding box center [327, 105] width 155 height 10
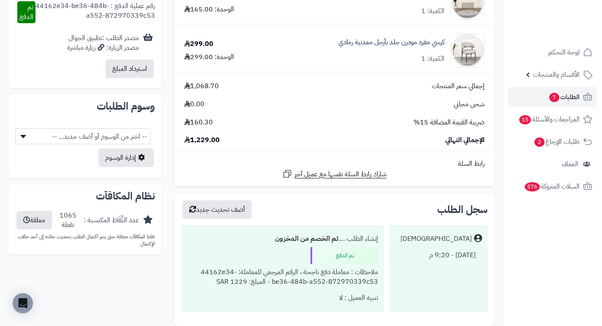
scroll to position [422, 0]
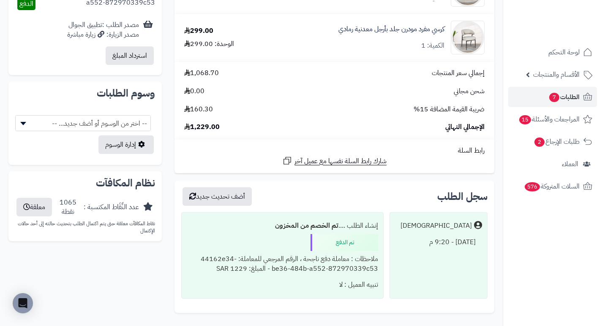
click at [24, 124] on b at bounding box center [23, 123] width 6 height 3
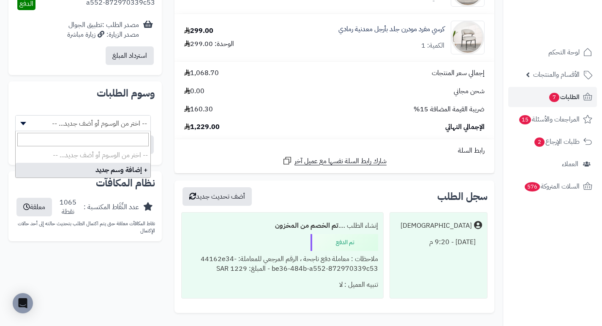
click at [24, 124] on b at bounding box center [23, 123] width 6 height 3
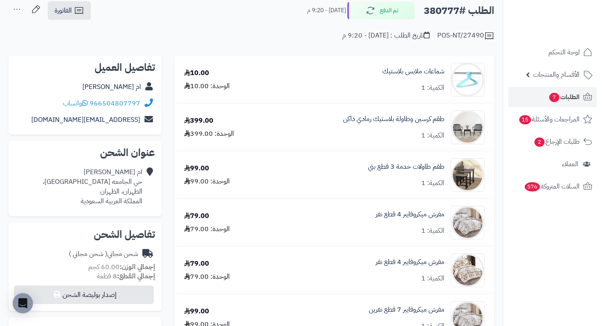
scroll to position [0, 0]
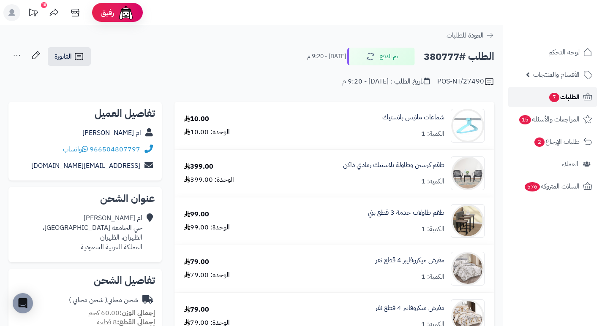
click at [553, 96] on span "7" at bounding box center [554, 98] width 11 height 10
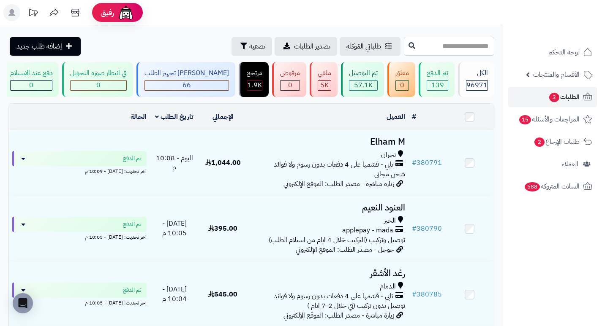
click at [463, 46] on input "text" at bounding box center [449, 46] width 90 height 19
type input "******"
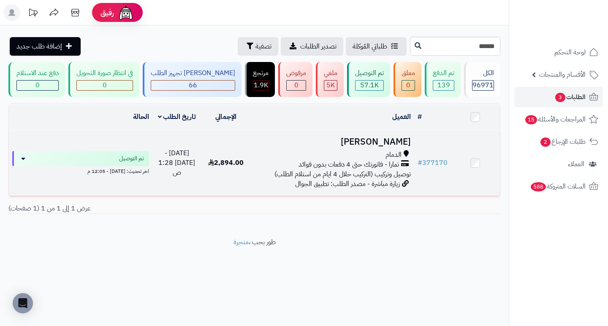
click at [396, 144] on h3 "[PERSON_NAME]" at bounding box center [332, 142] width 157 height 10
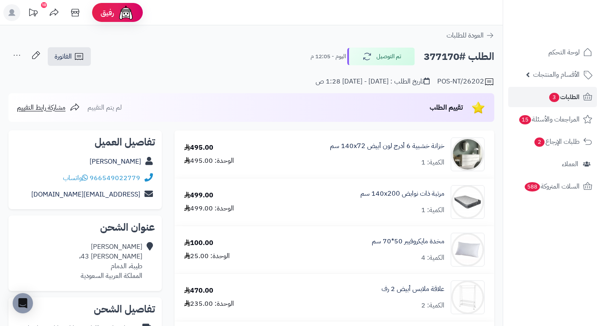
click at [440, 58] on h2 "الطلب #377170" at bounding box center [458, 56] width 71 height 17
copy h2 "377170"
click at [556, 101] on span "3" at bounding box center [554, 97] width 10 height 9
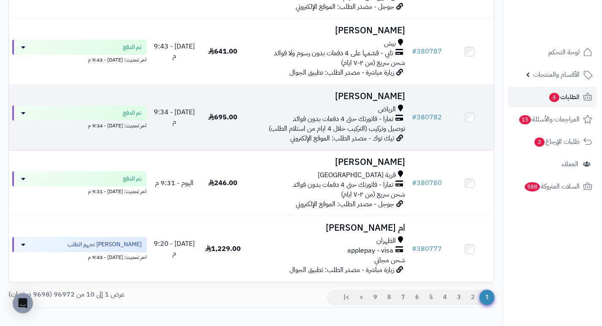
scroll to position [549, 0]
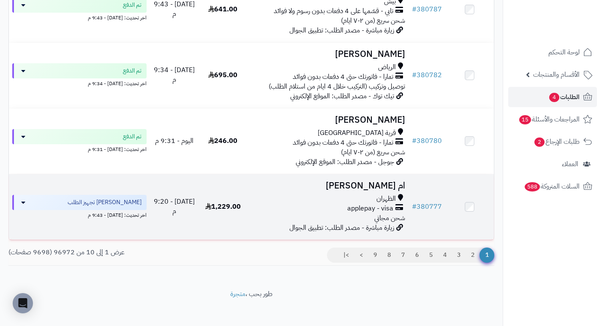
click at [380, 187] on h3 "ام [PERSON_NAME]" at bounding box center [327, 186] width 155 height 10
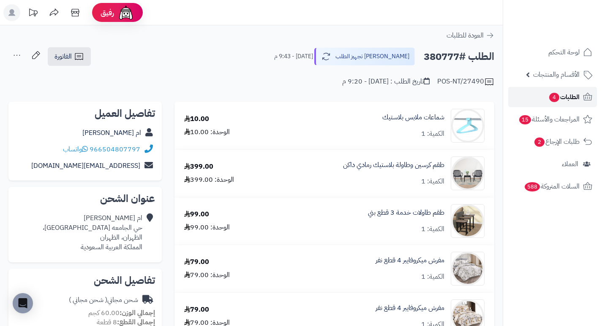
click at [564, 99] on span "الطلبات 4" at bounding box center [563, 97] width 31 height 12
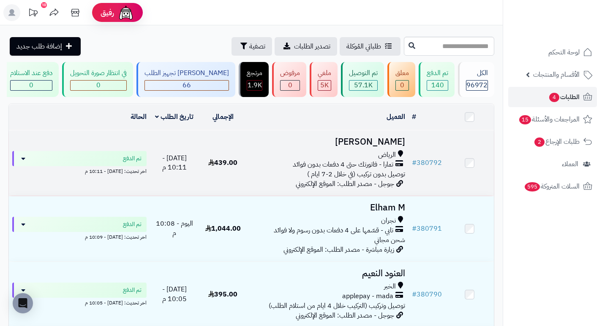
click at [393, 145] on h3 "[PERSON_NAME]" at bounding box center [327, 142] width 155 height 10
click at [377, 154] on td "سعود المطيري الرياض تمارا - فاتورتك حتى 4 دفعات بدون فوائد توصيل بدون تركيب (في…" at bounding box center [327, 162] width 161 height 65
click at [384, 143] on h3 "[PERSON_NAME]" at bounding box center [327, 142] width 155 height 10
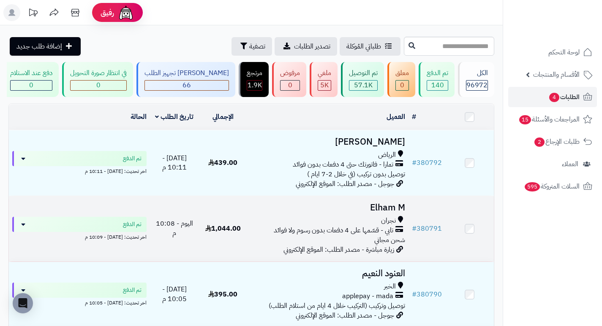
click at [387, 210] on h3 "Elham M" at bounding box center [327, 208] width 155 height 10
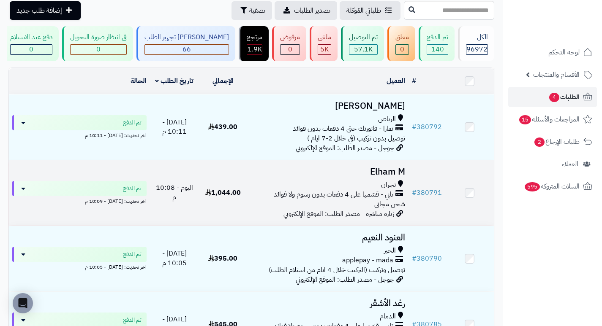
scroll to position [127, 0]
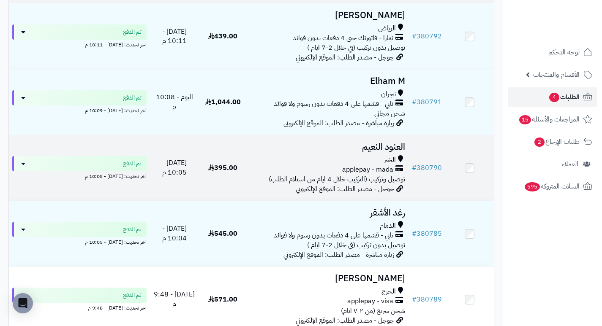
click at [397, 149] on h3 "العنود النعيم" at bounding box center [327, 147] width 155 height 10
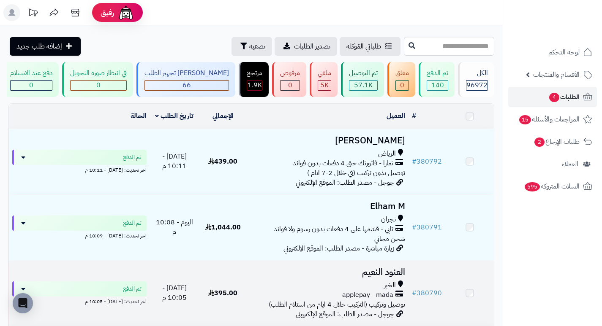
scroll to position [211, 0]
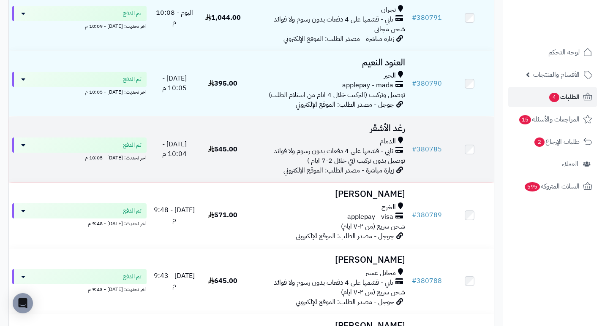
click at [383, 133] on h3 "رغد الأشقر" at bounding box center [327, 129] width 155 height 10
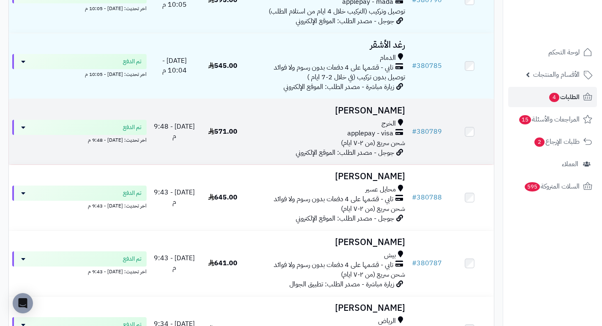
scroll to position [296, 0]
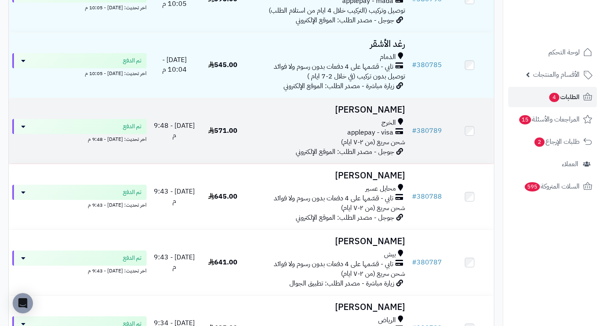
click at [364, 115] on h3 "[PERSON_NAME]" at bounding box center [327, 110] width 155 height 10
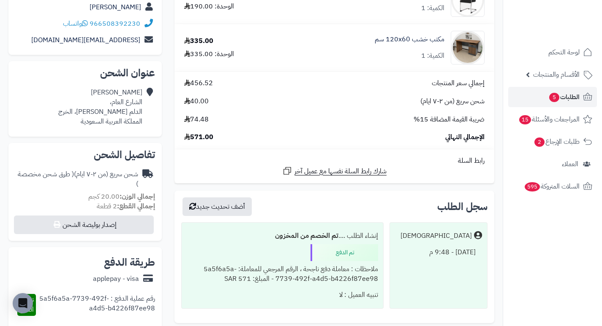
scroll to position [127, 0]
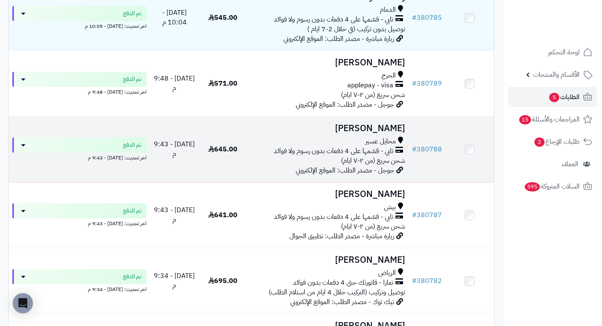
scroll to position [445, 0]
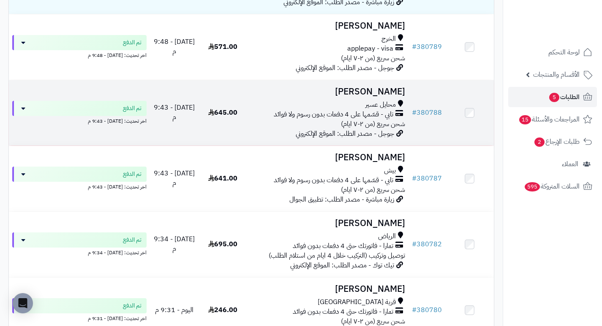
click at [403, 97] on h3 "[PERSON_NAME]" at bounding box center [327, 92] width 155 height 10
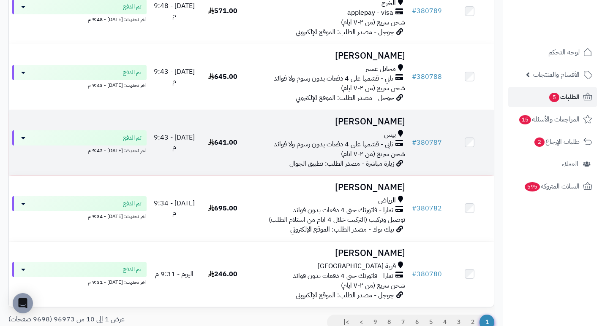
scroll to position [530, 0]
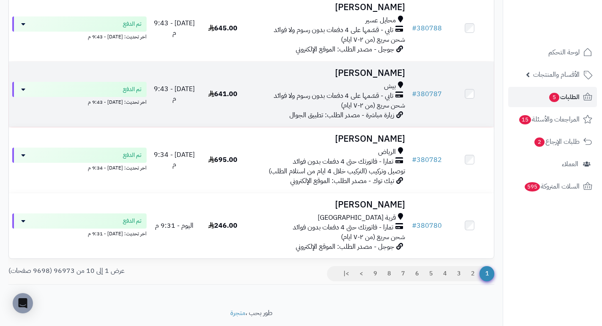
click at [389, 76] on h3 "فاطمة Al" at bounding box center [327, 73] width 155 height 10
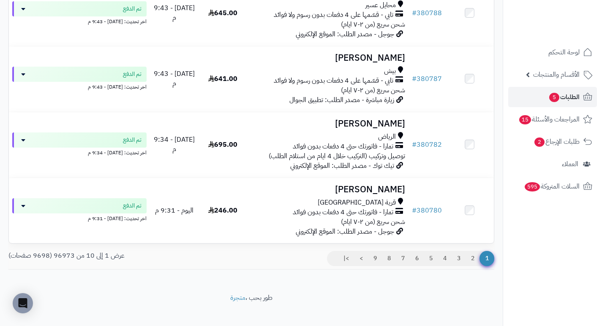
scroll to position [559, 0]
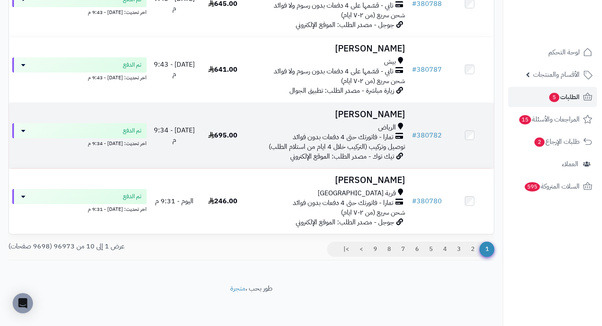
click at [390, 115] on h3 "لمى الحربي" at bounding box center [327, 115] width 155 height 10
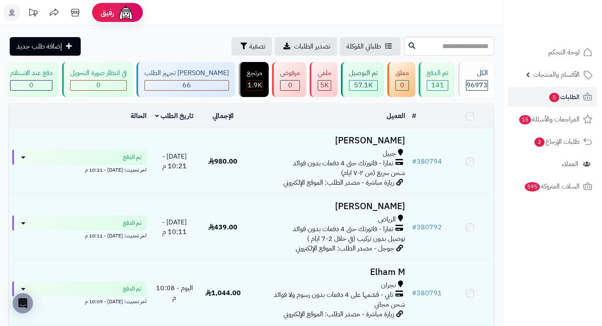
scroll to position [559, 0]
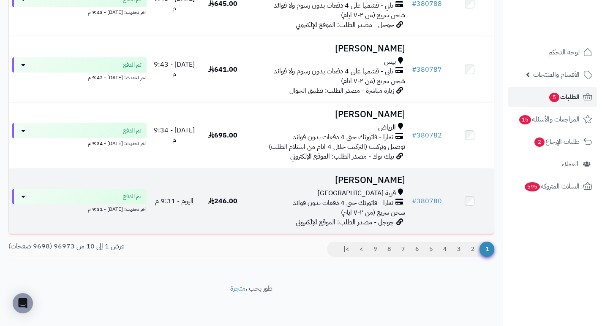
click at [375, 178] on h3 "[PERSON_NAME]" at bounding box center [327, 181] width 155 height 10
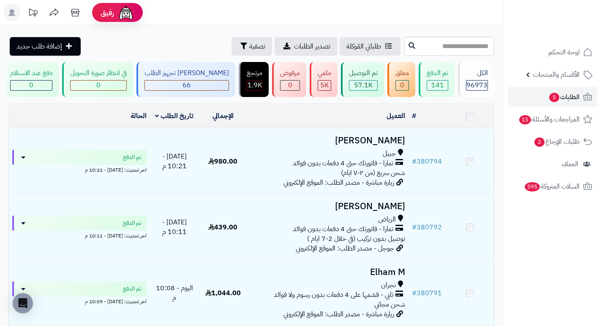
scroll to position [559, 0]
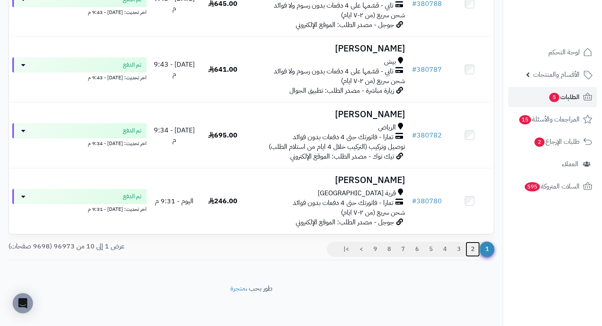
click at [470, 248] on link "2" at bounding box center [472, 249] width 14 height 15
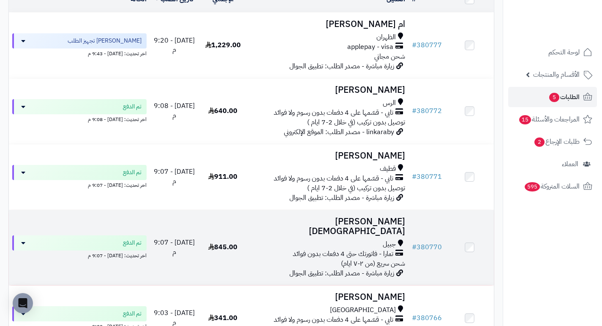
scroll to position [169, 0]
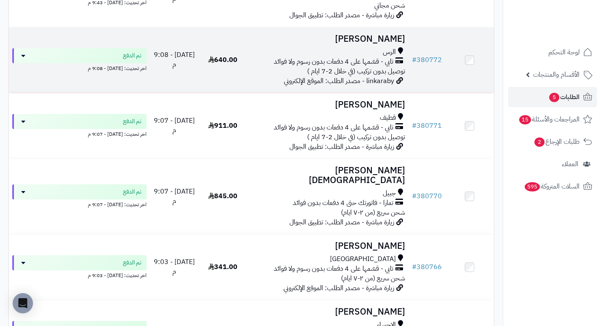
click at [380, 42] on h3 "[PERSON_NAME]" at bounding box center [327, 39] width 155 height 10
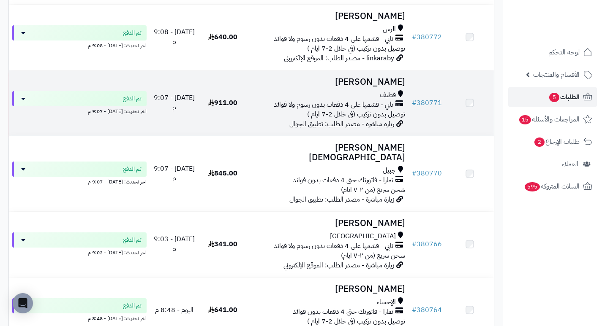
scroll to position [253, 0]
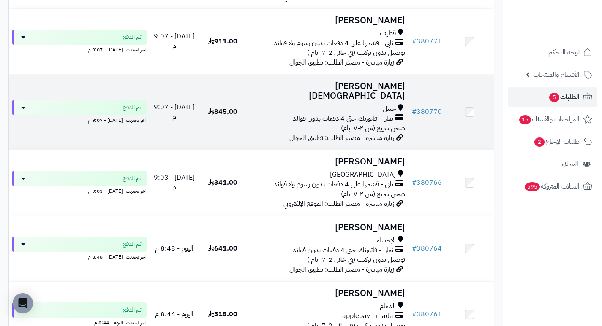
click at [378, 92] on h3 "[PERSON_NAME][DEMOGRAPHIC_DATA]" at bounding box center [327, 90] width 155 height 19
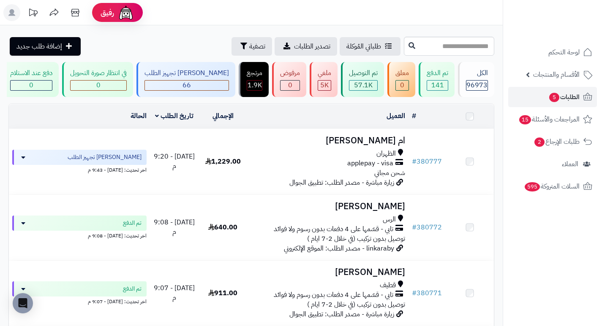
scroll to position [296, 0]
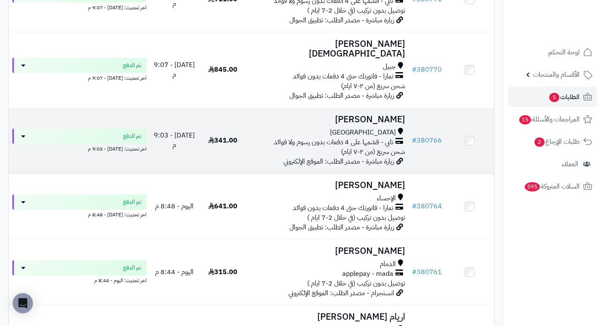
click at [396, 115] on h3 "بشاير سمير" at bounding box center [327, 120] width 155 height 10
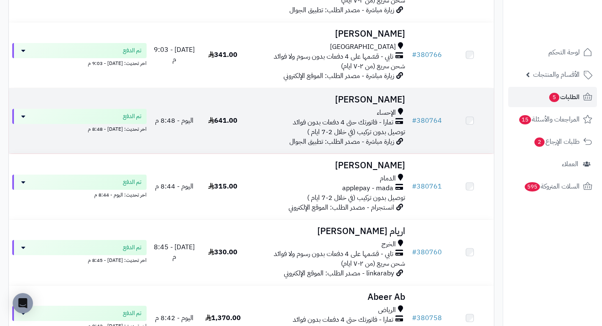
scroll to position [380, 0]
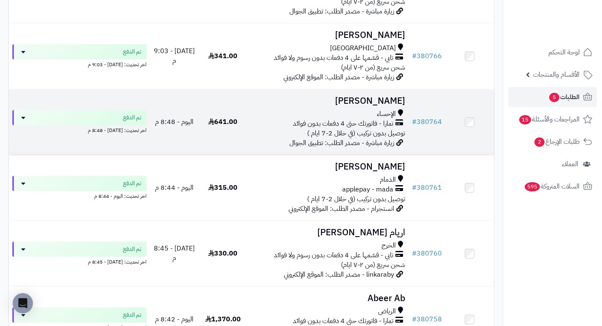
click at [391, 97] on h3 "فاطمه خالد" at bounding box center [327, 101] width 155 height 10
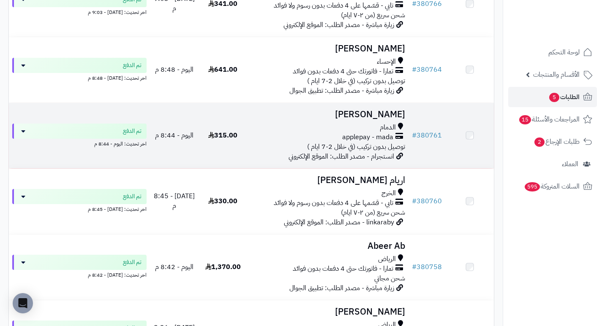
scroll to position [464, 0]
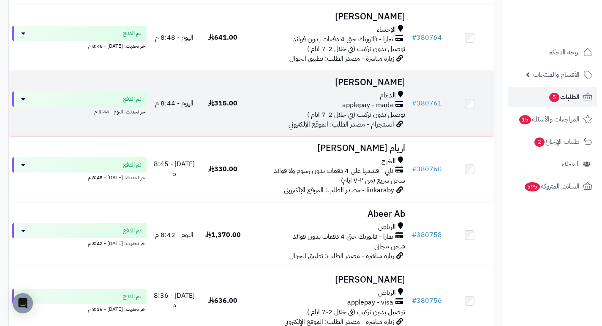
click at [382, 80] on h3 "[PERSON_NAME]" at bounding box center [327, 83] width 155 height 10
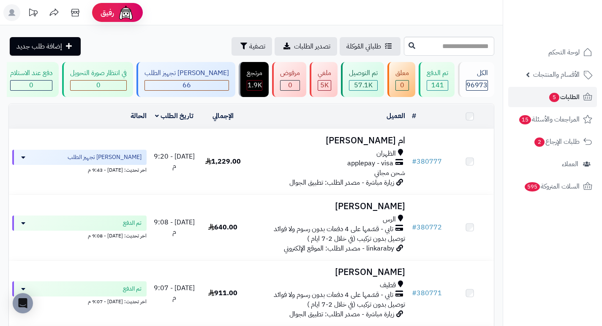
scroll to position [549, 0]
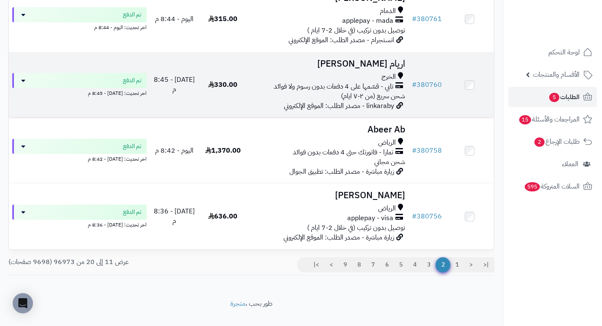
click at [390, 62] on h3 "اريام الزهراني" at bounding box center [327, 64] width 155 height 10
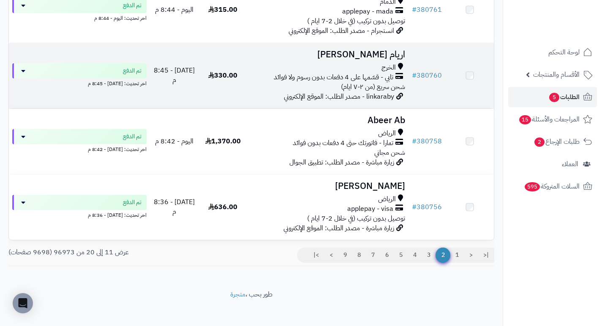
scroll to position [559, 0]
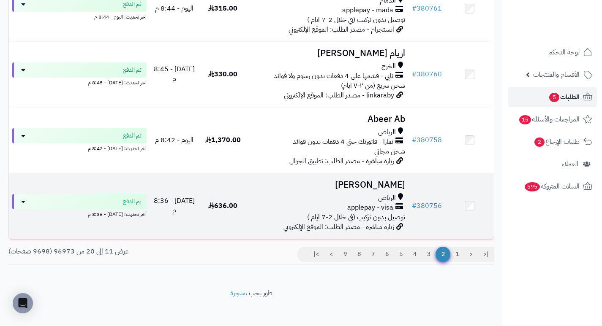
click at [371, 183] on h3 "Hamad Mohammed" at bounding box center [327, 185] width 155 height 10
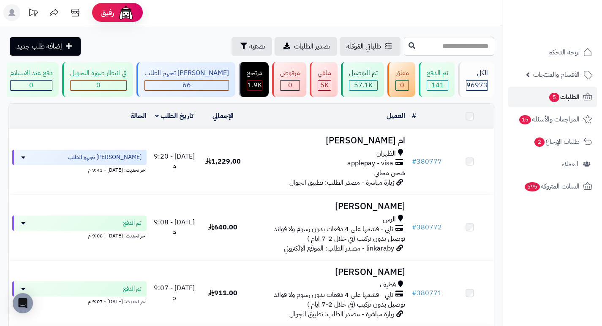
scroll to position [559, 0]
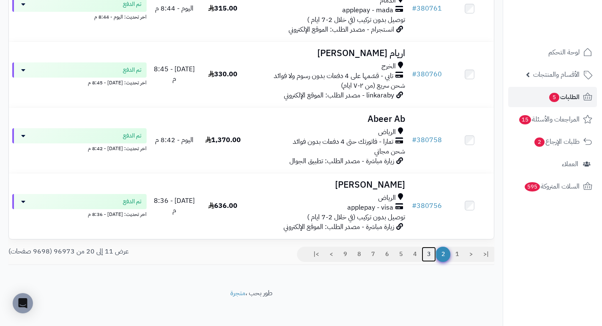
click at [430, 248] on link "3" at bounding box center [428, 254] width 14 height 15
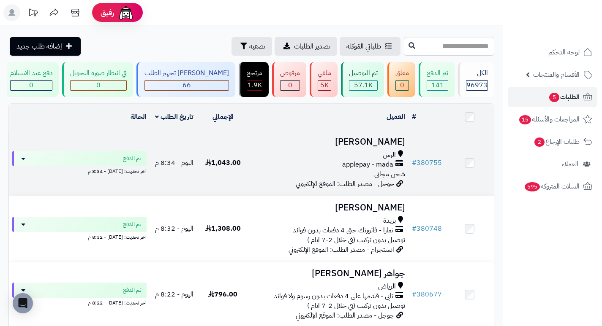
click at [381, 147] on h3 "[PERSON_NAME]" at bounding box center [327, 142] width 155 height 10
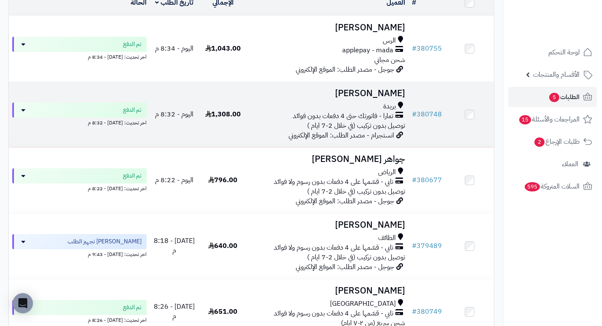
scroll to position [127, 0]
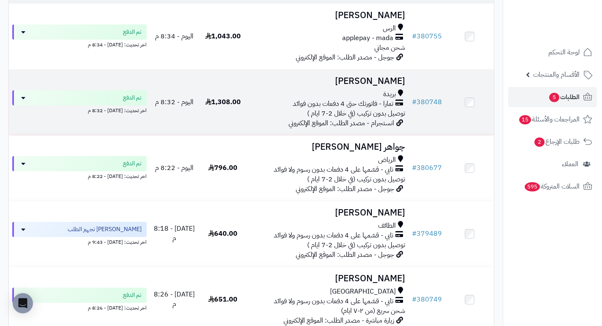
click at [373, 79] on td "منصور الخليفة بريدة تمارا - فاتورتك حتى 4 دفعات بدون فوائد توصيل بدون تركيب (في…" at bounding box center [327, 102] width 161 height 65
click at [381, 86] on h3 "[PERSON_NAME]" at bounding box center [327, 81] width 155 height 10
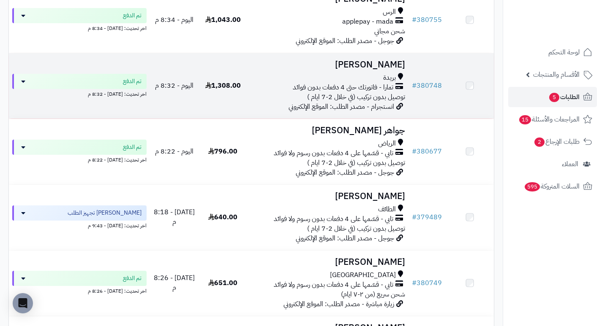
scroll to position [169, 0]
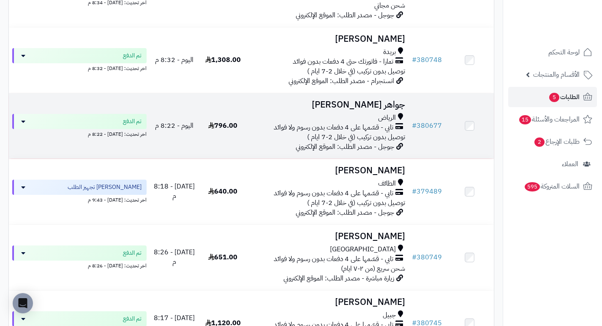
click at [380, 105] on h3 "جواهر [PERSON_NAME]" at bounding box center [327, 105] width 155 height 10
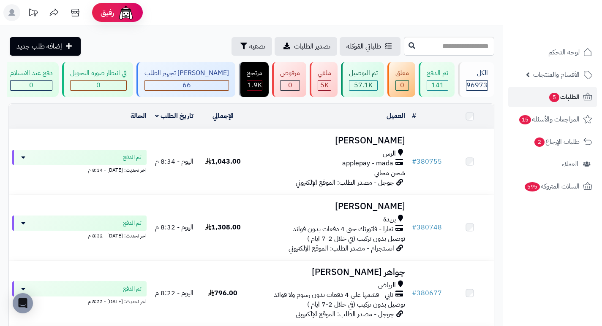
scroll to position [169, 0]
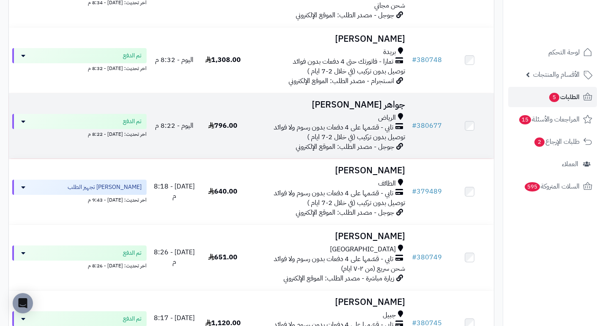
click at [370, 107] on h3 "جواهر [PERSON_NAME]" at bounding box center [327, 105] width 155 height 10
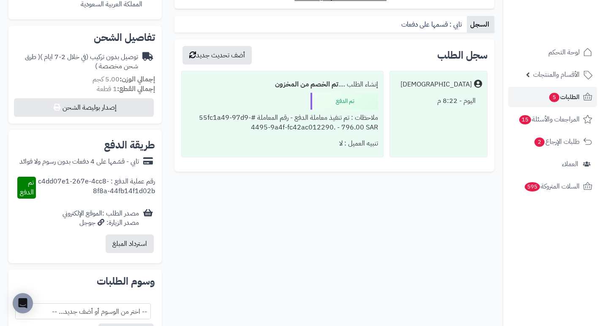
scroll to position [253, 0]
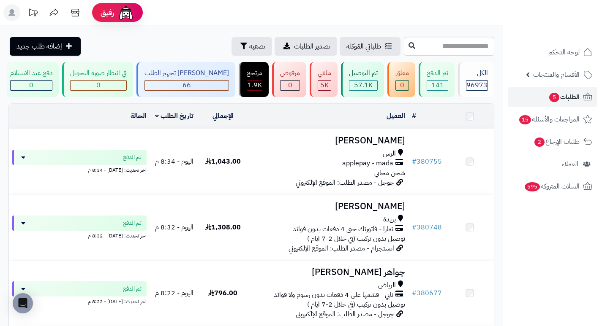
scroll to position [169, 0]
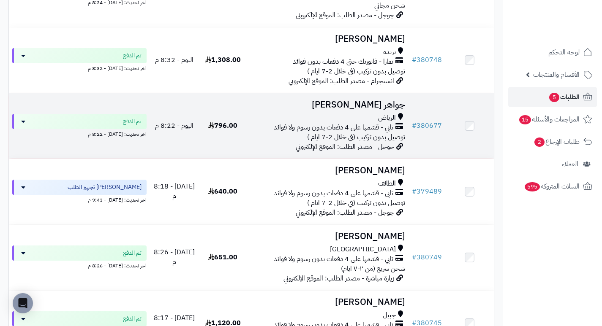
click at [381, 106] on h3 "جواهر العلوش" at bounding box center [327, 105] width 155 height 10
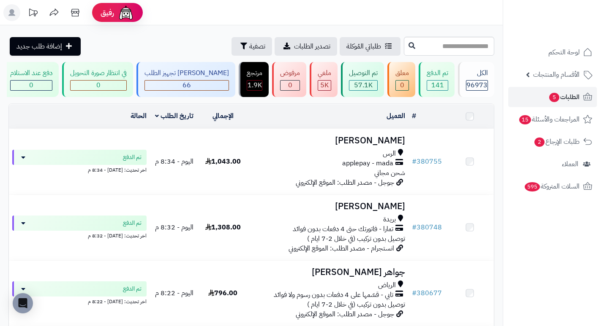
scroll to position [169, 0]
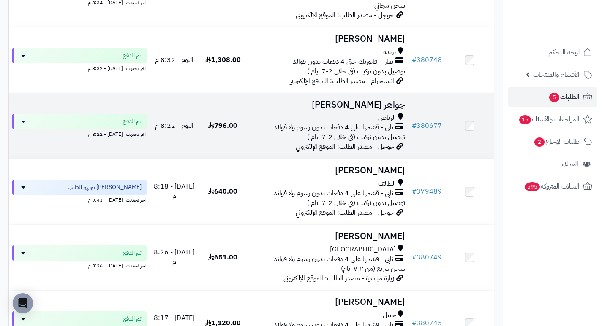
click at [372, 108] on h3 "جواهر [PERSON_NAME]" at bounding box center [327, 105] width 155 height 10
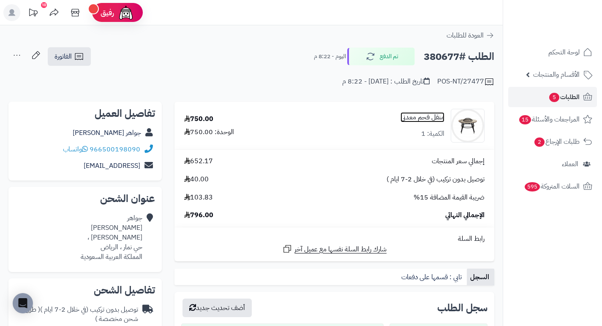
click at [423, 120] on link "منقل فحم معدني" at bounding box center [422, 118] width 44 height 10
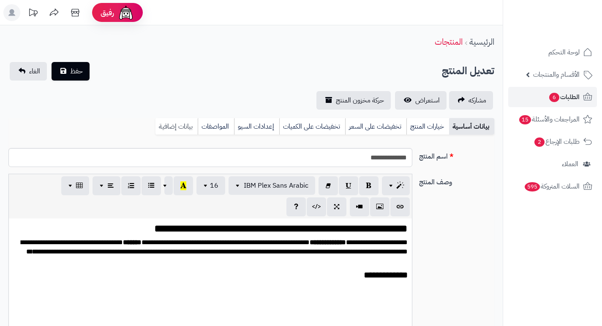
scroll to position [1843, 0]
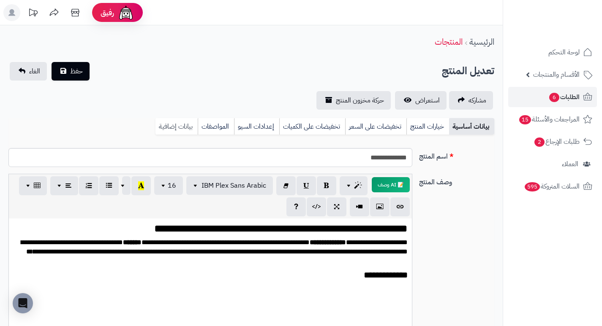
click at [173, 125] on link "بيانات إضافية" at bounding box center [176, 126] width 42 height 17
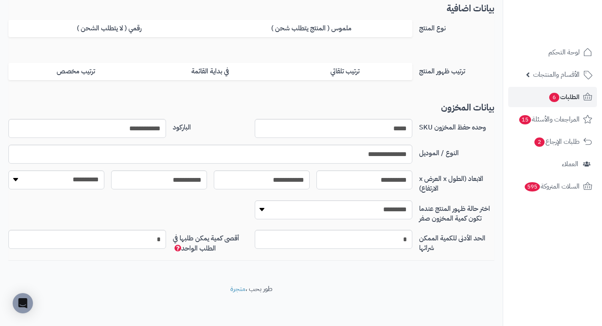
scroll to position [138, 0]
click at [149, 132] on input "**********" at bounding box center [86, 128] width 157 height 19
click at [148, 132] on input "**********" at bounding box center [86, 128] width 157 height 19
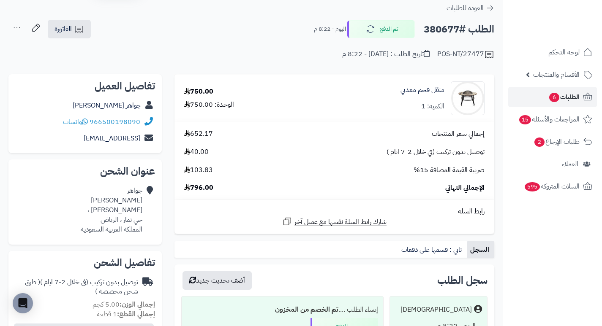
scroll to position [42, 0]
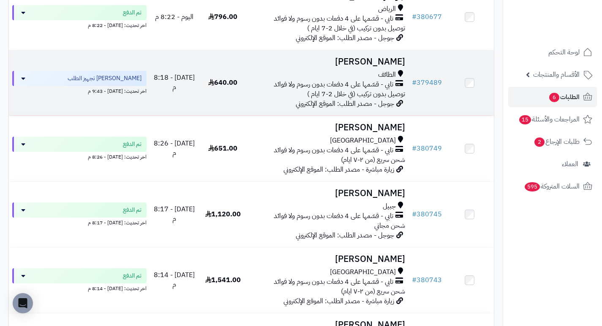
scroll to position [361, 0]
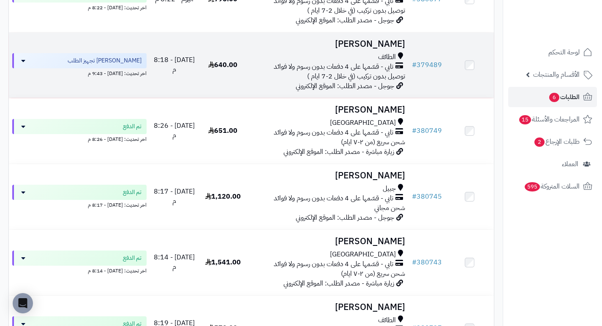
click at [396, 49] on h3 "منى ALZAHRANI" at bounding box center [327, 44] width 155 height 10
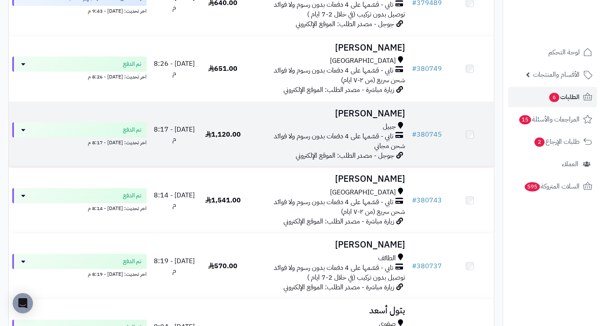
scroll to position [446, 0]
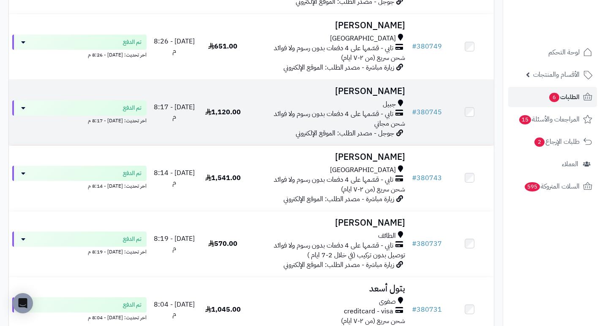
click at [405, 95] on h3 "Nora M" at bounding box center [327, 92] width 155 height 10
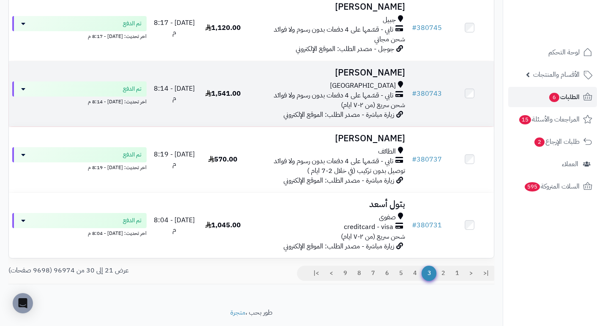
scroll to position [559, 0]
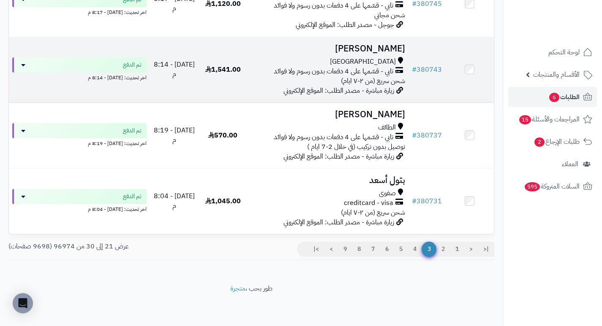
click at [370, 48] on h3 "[PERSON_NAME]" at bounding box center [327, 49] width 155 height 10
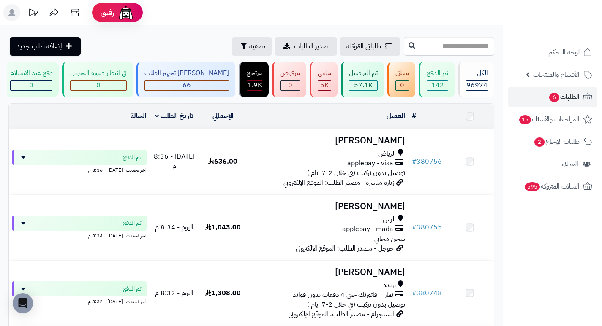
scroll to position [559, 0]
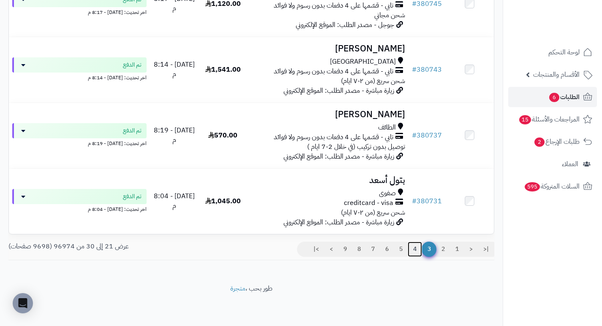
click at [410, 251] on link "4" at bounding box center [414, 249] width 14 height 15
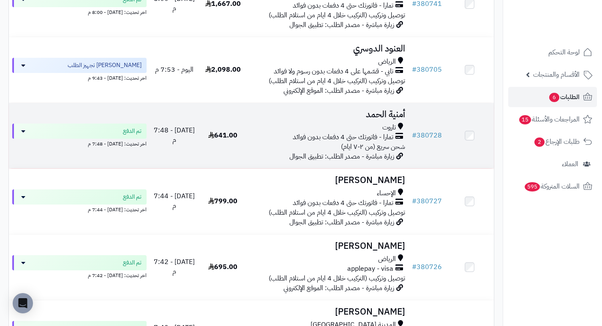
scroll to position [338, 0]
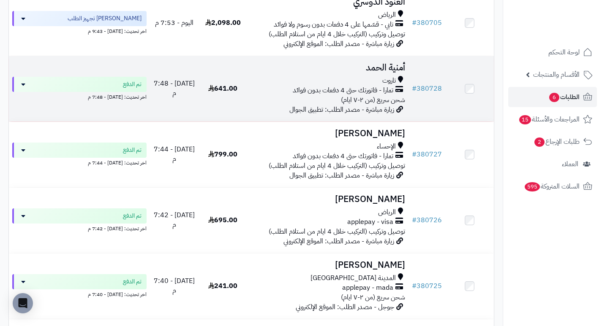
click at [402, 73] on h3 "أمنية الحمد" at bounding box center [327, 68] width 155 height 10
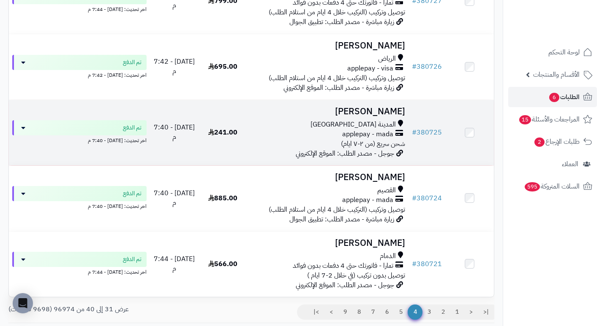
scroll to position [507, 0]
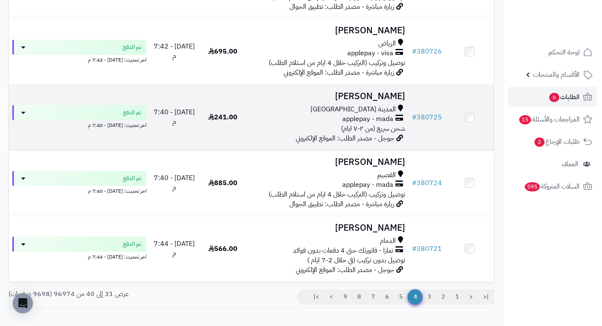
click at [388, 101] on h3 "omar yahya" at bounding box center [327, 97] width 155 height 10
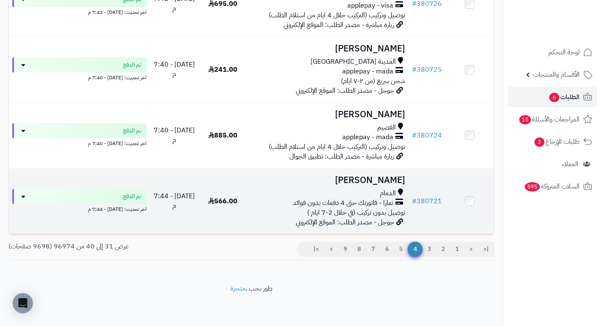
scroll to position [559, 0]
click at [370, 182] on h3 "salman fahad" at bounding box center [327, 181] width 155 height 10
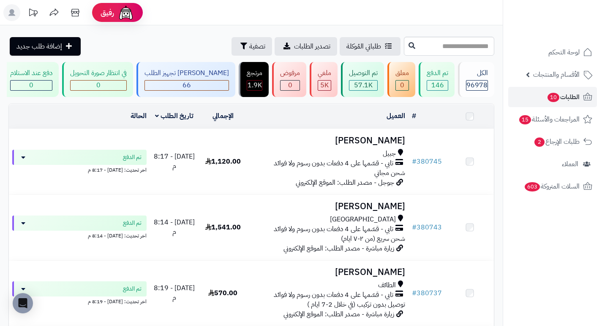
scroll to position [559, 0]
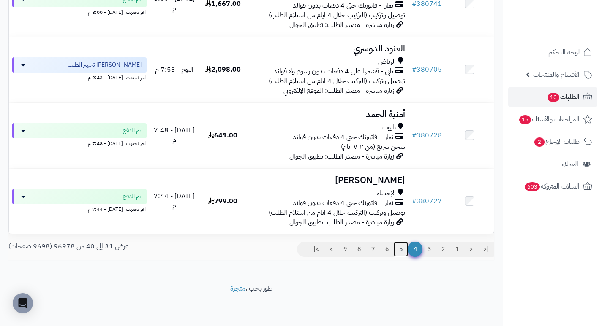
click at [401, 249] on link "5" at bounding box center [400, 249] width 14 height 15
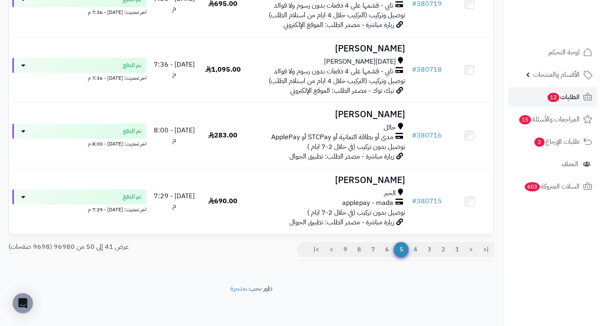
scroll to position [559, 0]
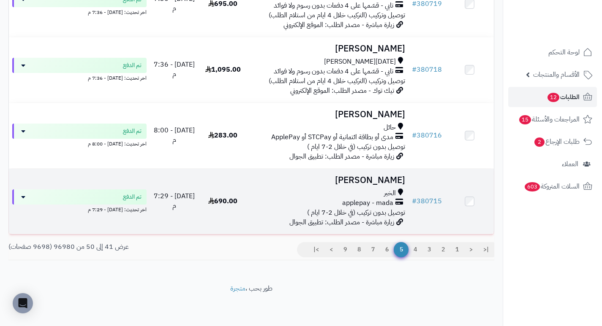
click at [391, 182] on h3 "[PERSON_NAME]" at bounding box center [327, 181] width 155 height 10
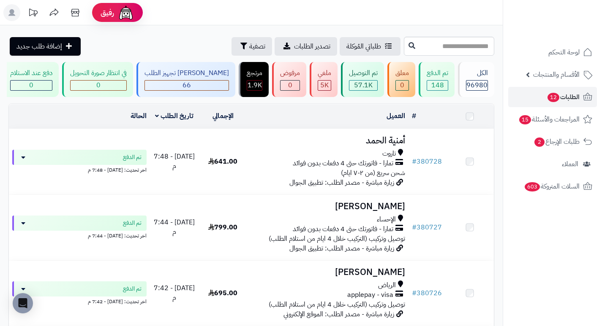
scroll to position [559, 0]
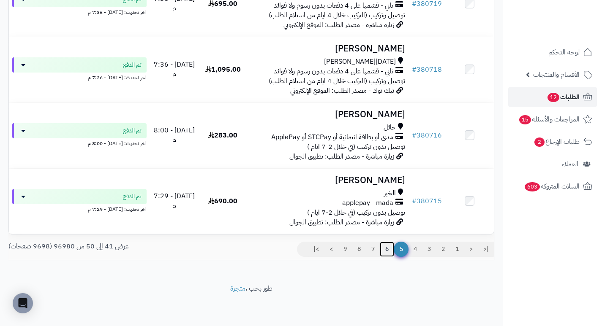
click at [382, 252] on link "6" at bounding box center [387, 249] width 14 height 15
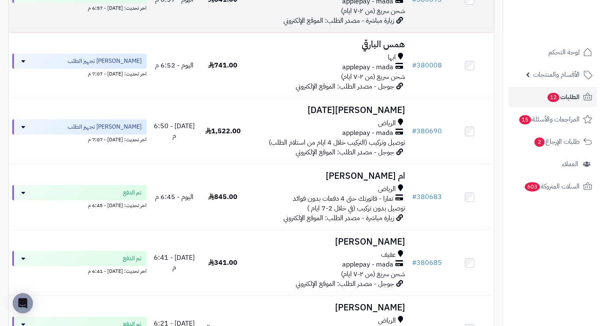
scroll to position [296, 0]
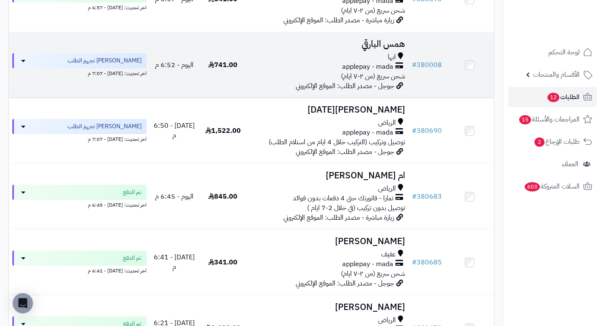
click at [387, 49] on h3 "همس البارقي" at bounding box center [327, 44] width 155 height 10
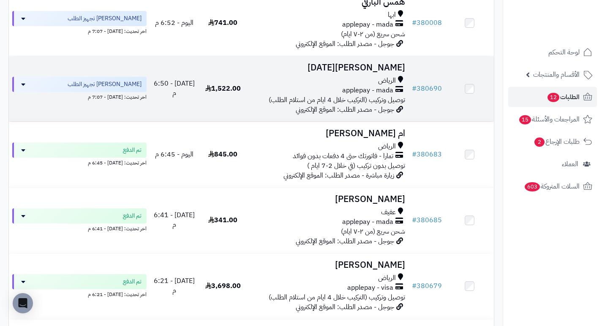
scroll to position [380, 0]
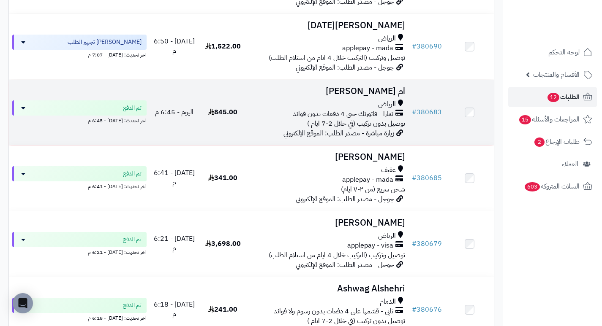
click at [370, 96] on h3 "ام فيصل المالك" at bounding box center [327, 92] width 155 height 10
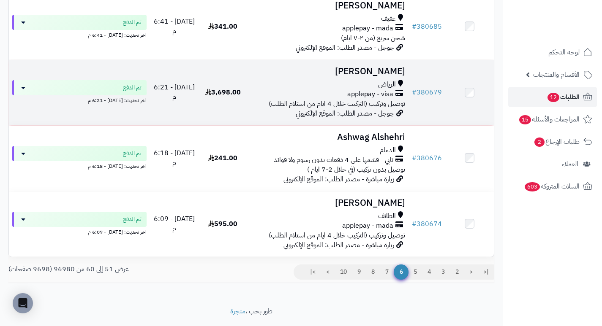
scroll to position [559, 0]
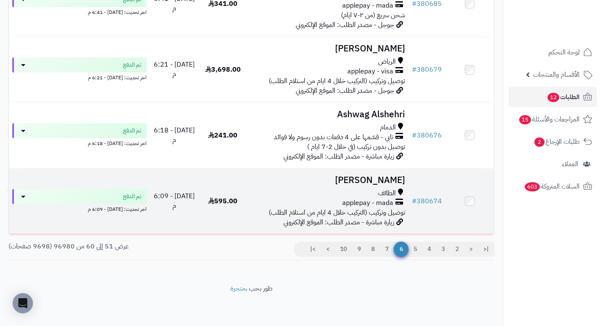
click at [388, 182] on h3 "[PERSON_NAME]" at bounding box center [327, 181] width 155 height 10
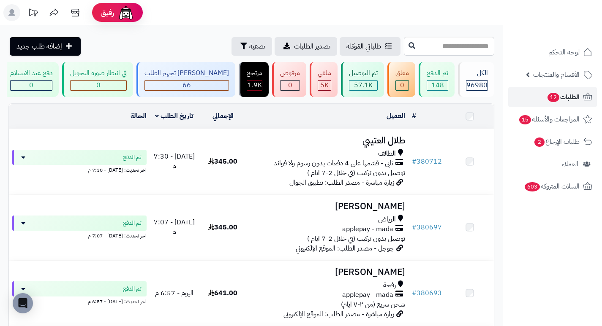
scroll to position [559, 0]
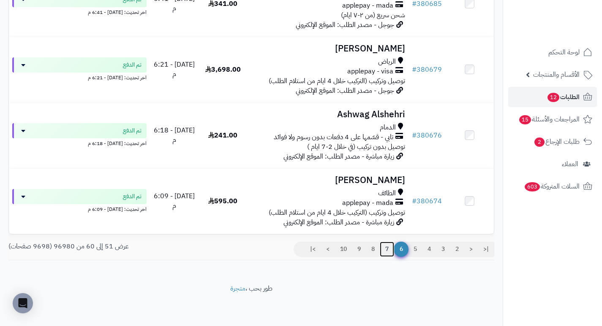
click at [388, 251] on link "7" at bounding box center [387, 249] width 14 height 15
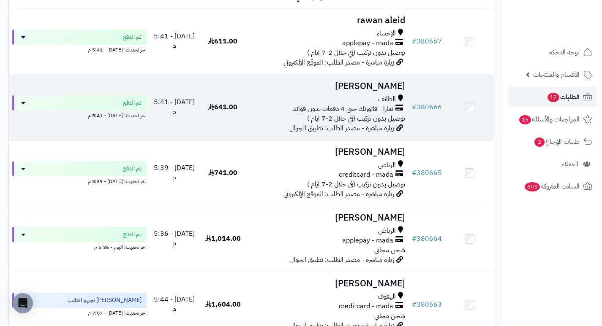
scroll to position [296, 0]
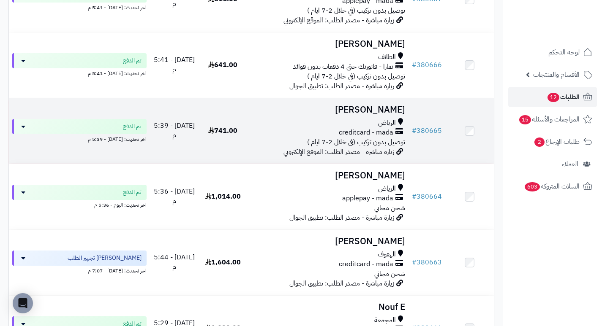
click at [383, 110] on h3 "[PERSON_NAME]" at bounding box center [327, 110] width 155 height 10
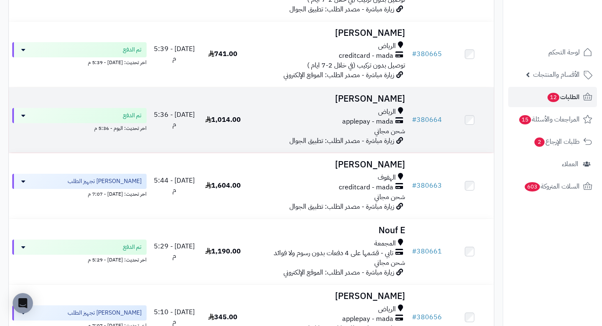
scroll to position [380, 0]
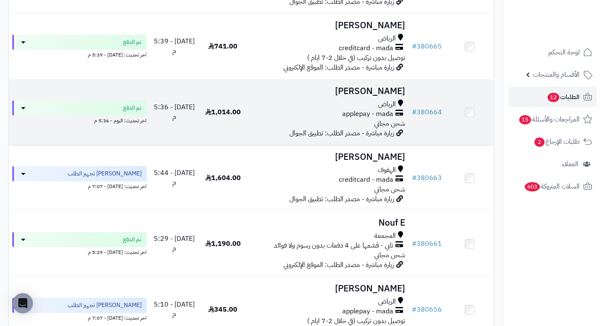
click at [404, 96] on h3 "جواهر جابر" at bounding box center [327, 92] width 155 height 10
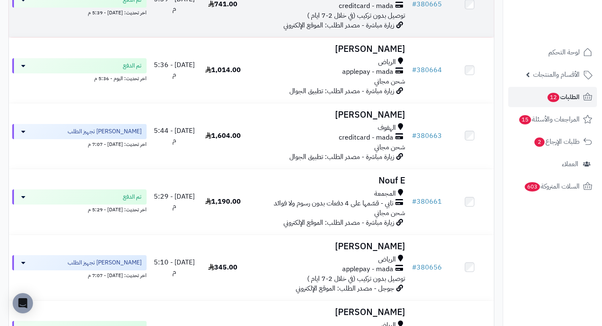
scroll to position [464, 0]
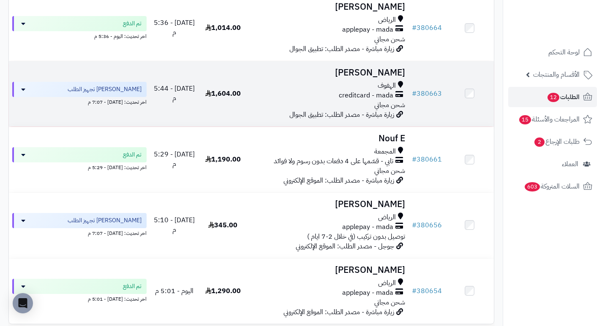
click at [383, 78] on h3 "[PERSON_NAME]" at bounding box center [327, 73] width 155 height 10
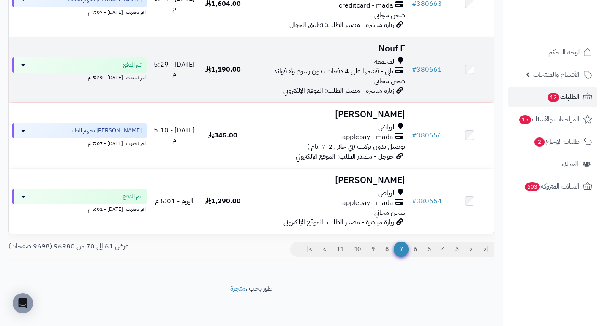
scroll to position [559, 0]
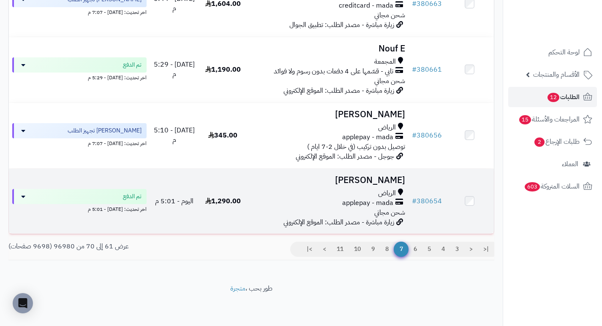
click at [382, 182] on h3 "[PERSON_NAME]" at bounding box center [327, 181] width 155 height 10
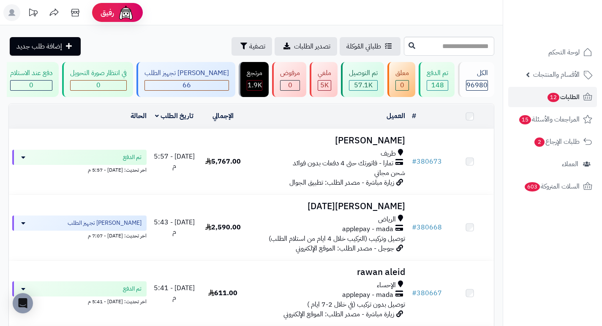
scroll to position [559, 0]
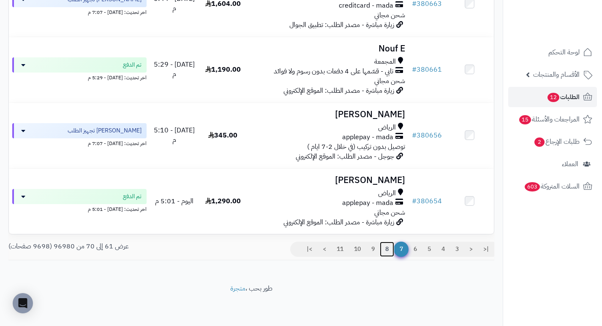
click at [385, 251] on link "8" at bounding box center [387, 249] width 14 height 15
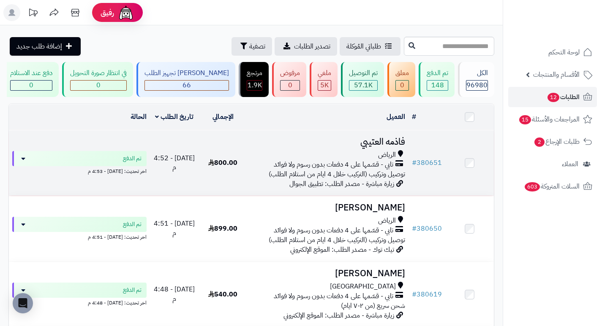
click at [396, 147] on h3 "فاذمه العتيبي" at bounding box center [327, 142] width 155 height 10
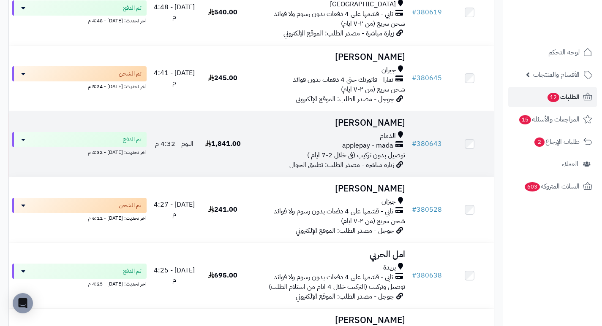
scroll to position [296, 0]
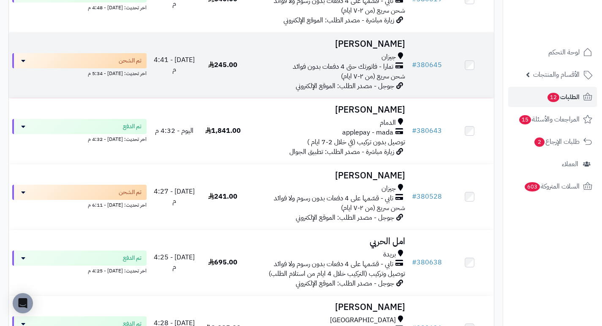
click at [386, 48] on h3 "[PERSON_NAME]" at bounding box center [327, 44] width 155 height 10
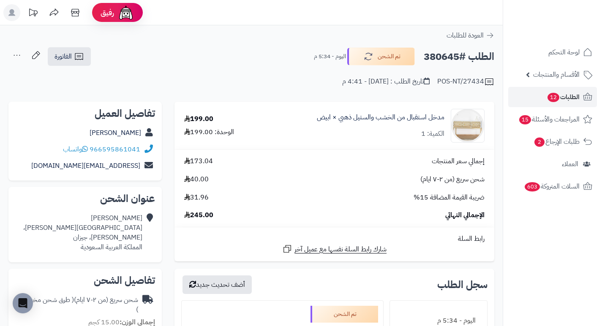
drag, startPoint x: 277, startPoint y: 63, endPoint x: 261, endPoint y: 79, distance: 22.1
click at [261, 79] on div "POS-NT/27434 تاريخ الطلب : اليوم - 4:41 م" at bounding box center [251, 77] width 486 height 20
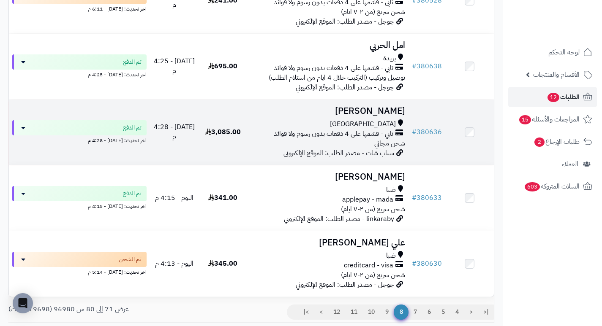
scroll to position [507, 0]
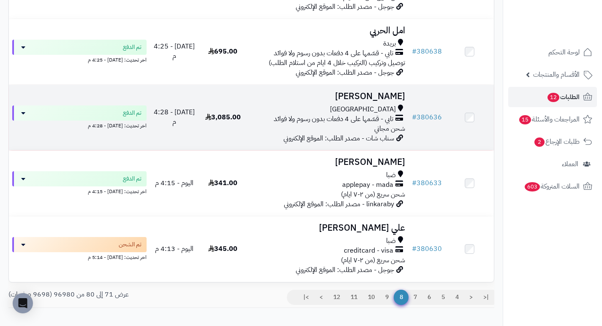
click at [394, 97] on h3 "[PERSON_NAME]" at bounding box center [327, 97] width 155 height 10
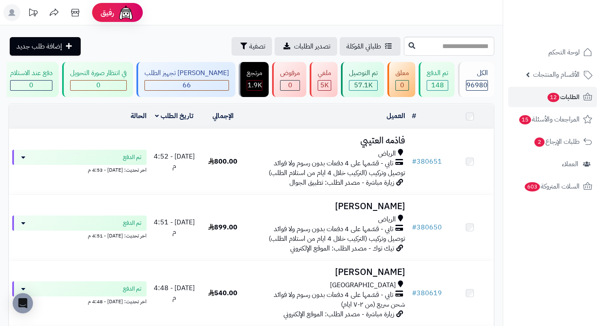
scroll to position [559, 0]
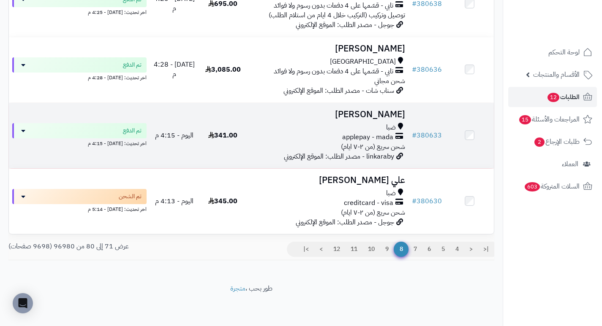
click at [391, 113] on h3 "[PERSON_NAME]" at bounding box center [327, 115] width 155 height 10
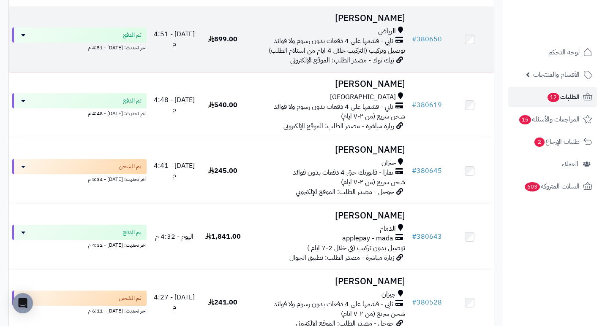
scroll to position [179, 0]
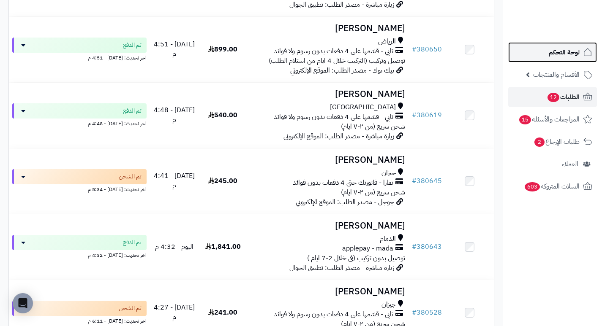
click at [545, 57] on link "لوحة التحكم" at bounding box center [552, 52] width 89 height 20
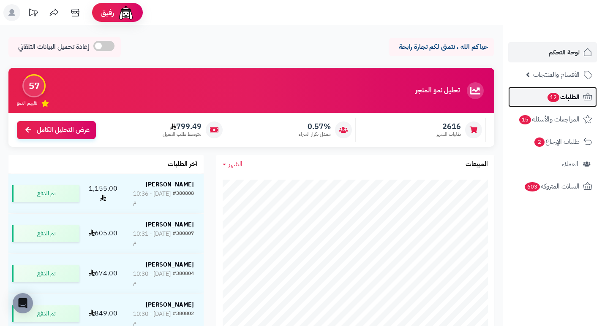
click at [548, 96] on span "12" at bounding box center [553, 97] width 12 height 9
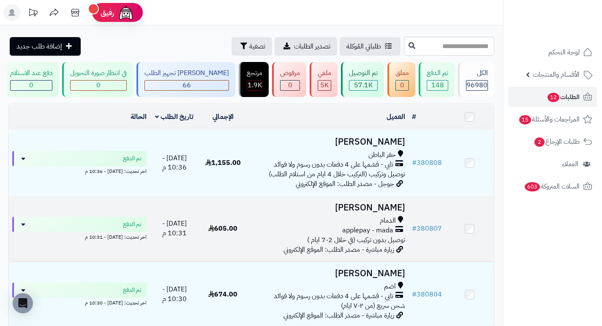
click at [397, 213] on h3 "علي يحيى" at bounding box center [327, 208] width 155 height 10
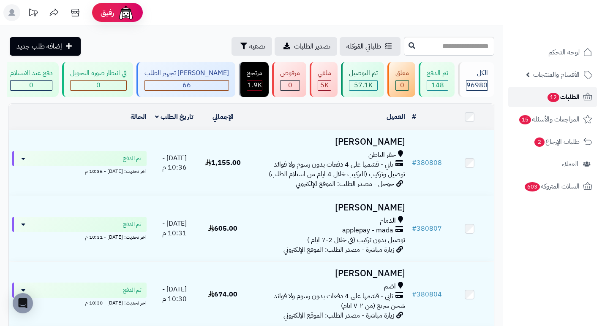
click at [553, 100] on span "12" at bounding box center [553, 97] width 12 height 9
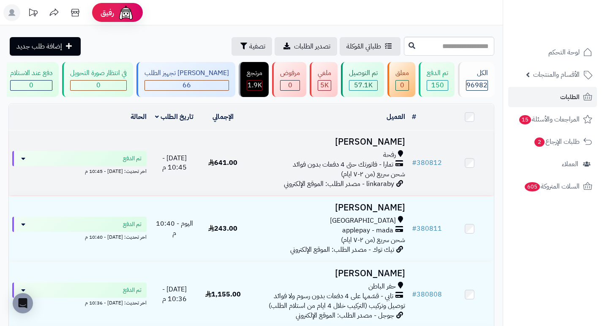
click at [388, 145] on h3 "[PERSON_NAME]" at bounding box center [327, 142] width 155 height 10
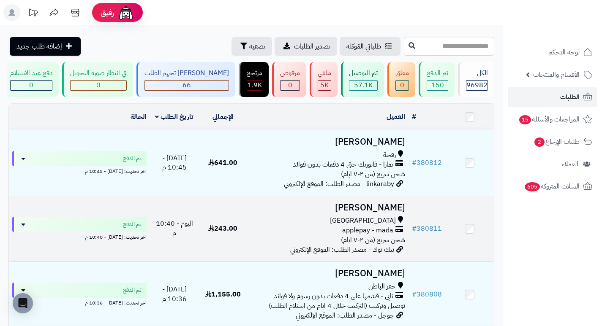
click at [354, 211] on h3 "Mohammed Almasoudi" at bounding box center [327, 208] width 155 height 10
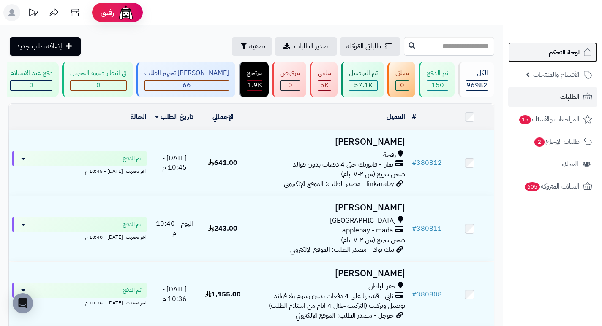
click at [547, 49] on link "لوحة التحكم" at bounding box center [552, 52] width 89 height 20
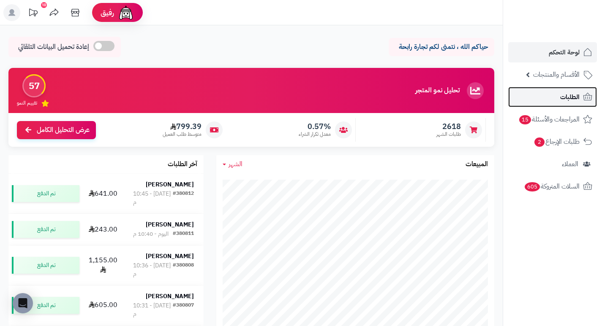
click at [540, 97] on link "الطلبات" at bounding box center [552, 97] width 89 height 20
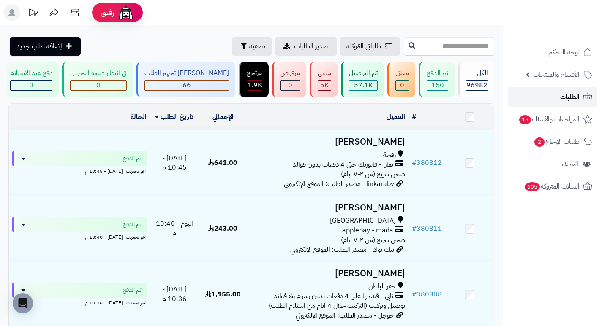
click at [572, 97] on span "الطلبات" at bounding box center [569, 97] width 19 height 12
click at [564, 96] on span "الطلبات" at bounding box center [569, 97] width 19 height 12
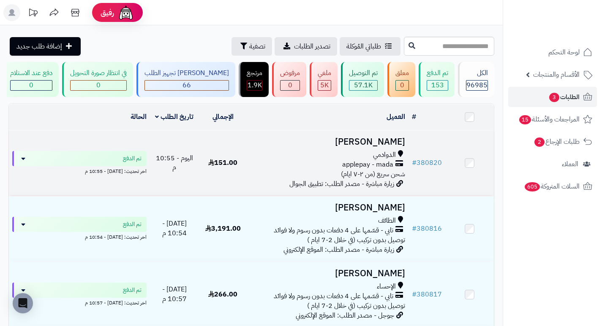
click at [380, 142] on h3 "[PERSON_NAME]" at bounding box center [327, 142] width 155 height 10
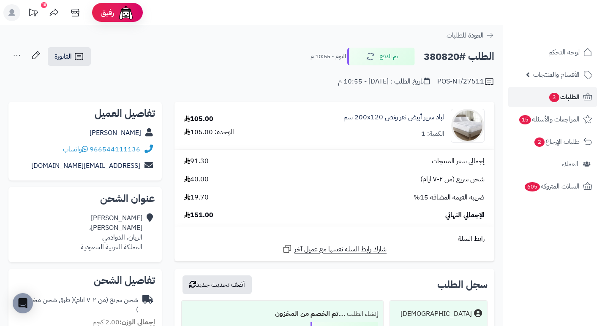
drag, startPoint x: 262, startPoint y: 67, endPoint x: 250, endPoint y: 71, distance: 12.8
click at [250, 71] on div "POS-NT/27511 تاريخ الطلب : [DATE] - 10:55 م" at bounding box center [251, 77] width 486 height 20
